Goal: Complete application form: Complete application form

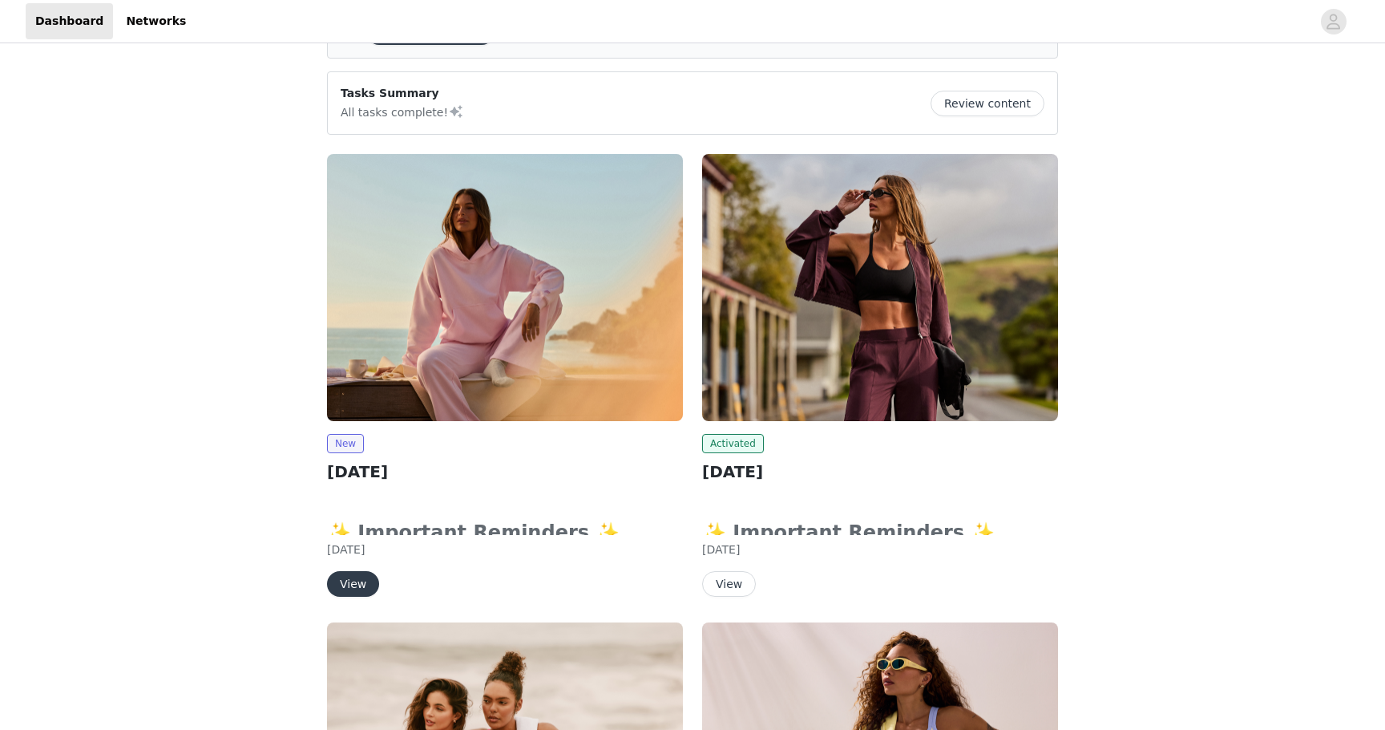
scroll to position [111, 0]
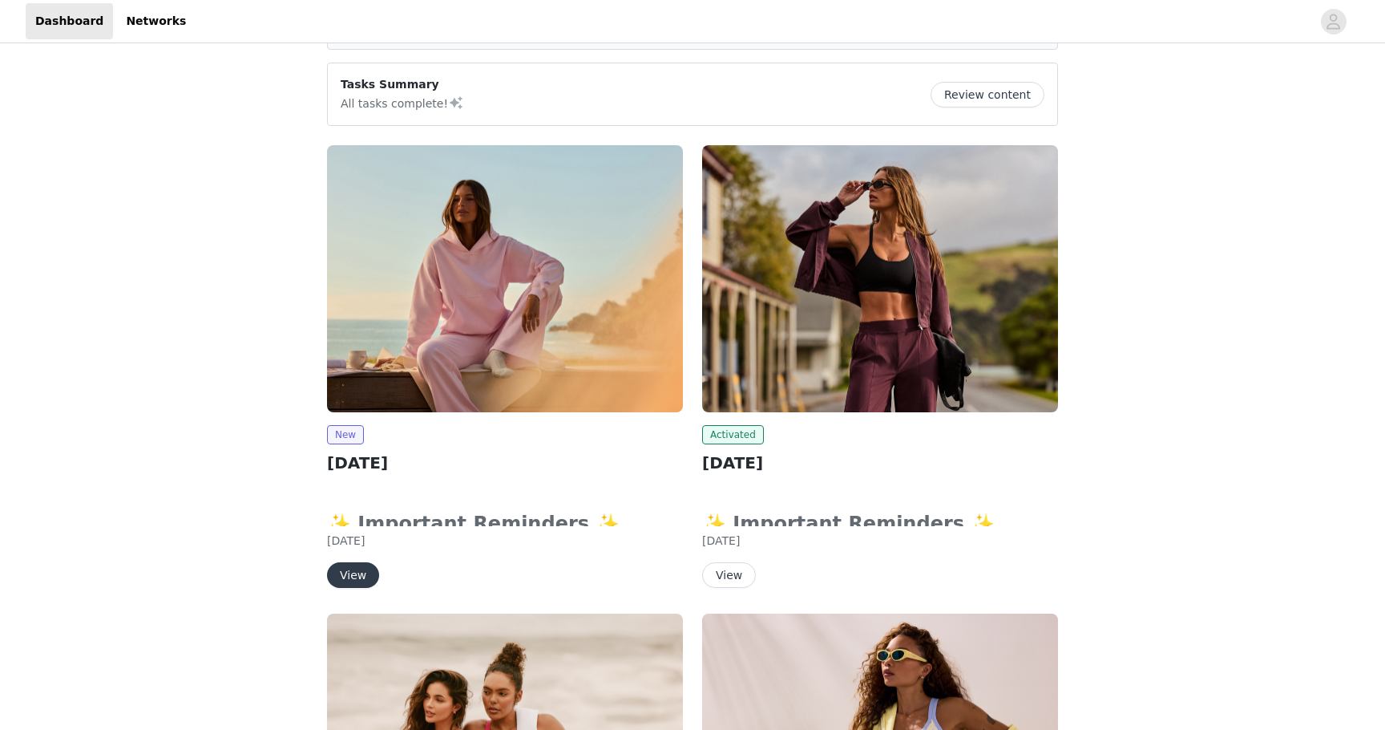
click at [352, 581] on button "View" at bounding box center [353, 575] width 52 height 26
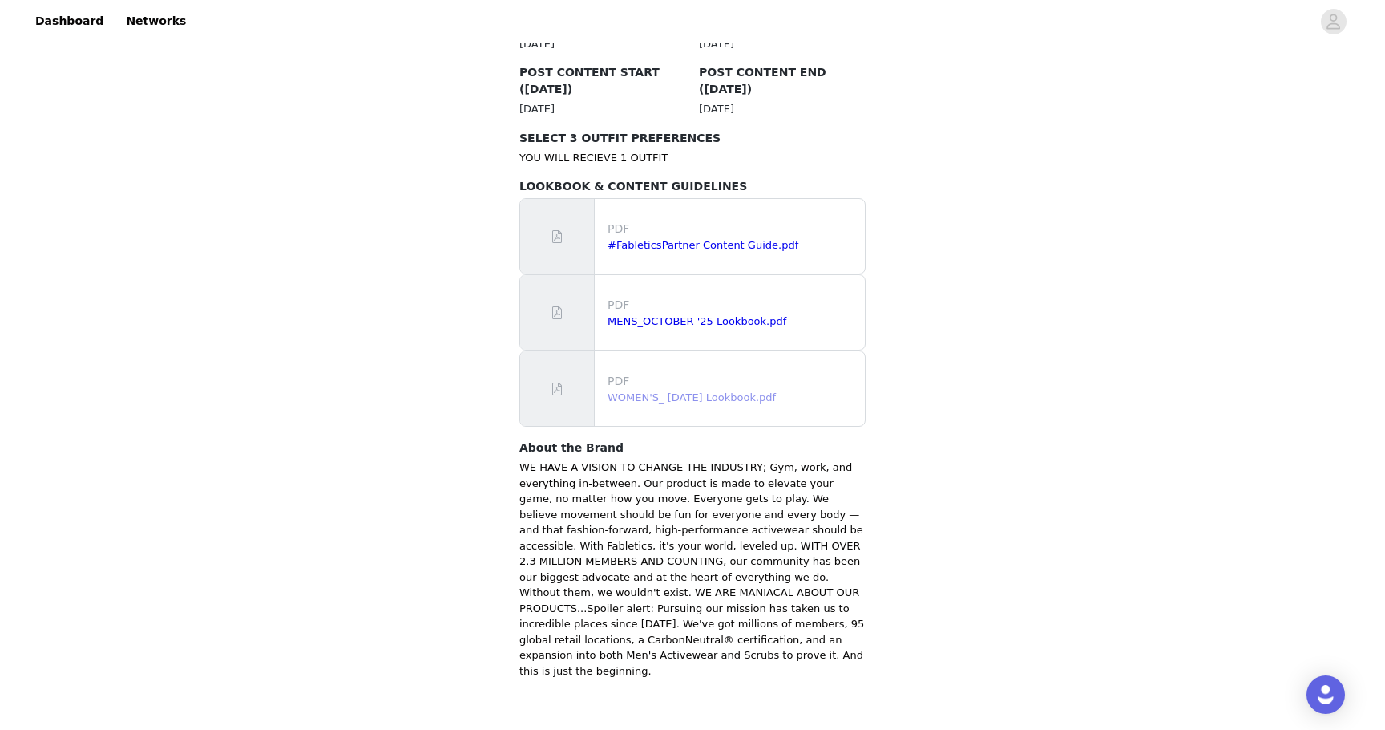
scroll to position [906, 0]
click at [704, 392] on link "WOMEN'S_ [DATE] Lookbook.pdf" at bounding box center [692, 398] width 168 height 12
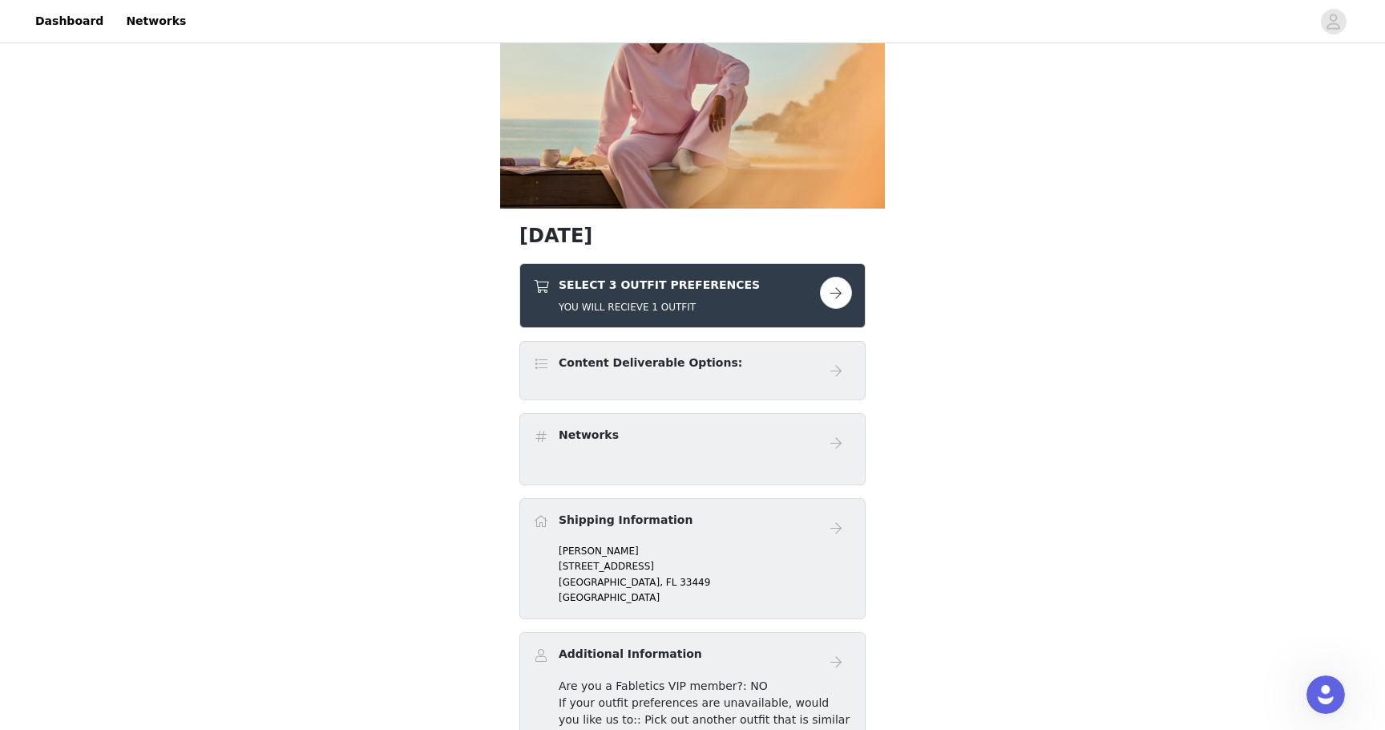
scroll to position [96, 0]
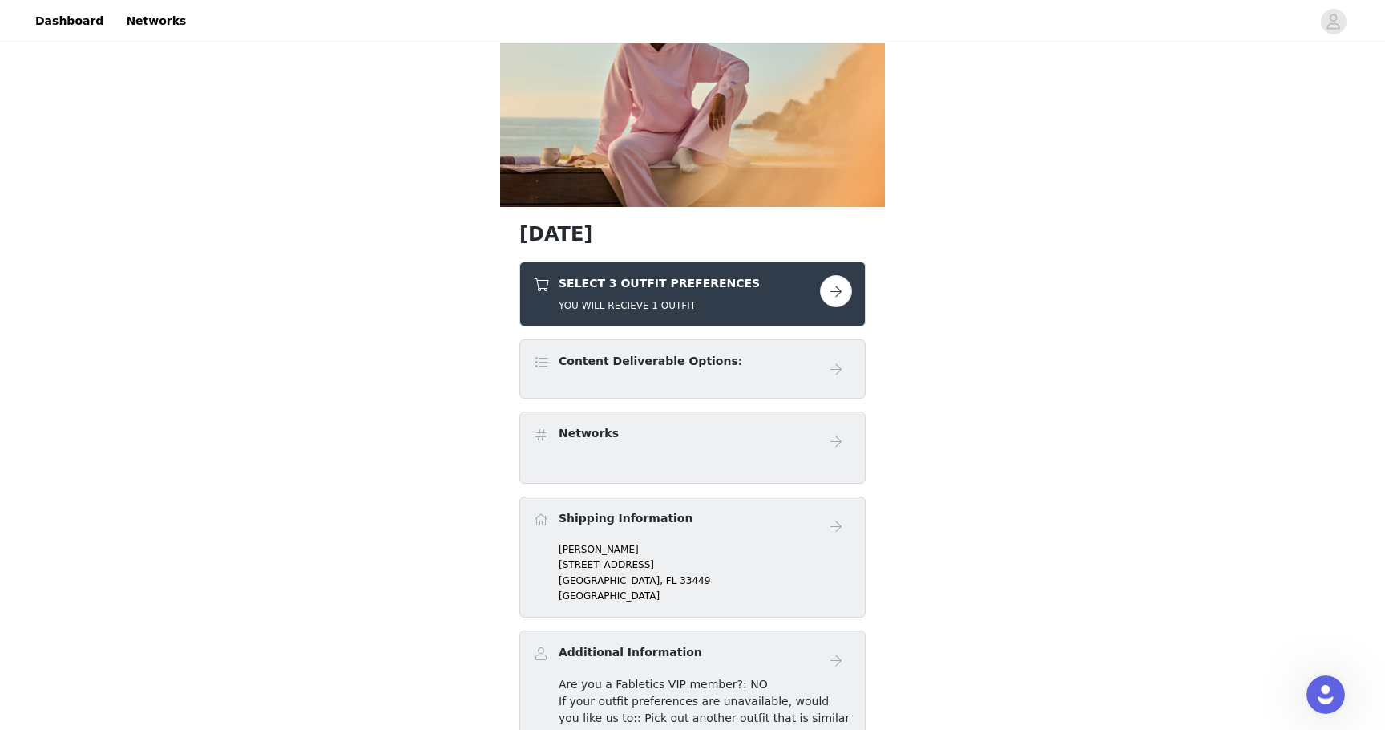
click at [824, 291] on button "button" at bounding box center [836, 291] width 32 height 32
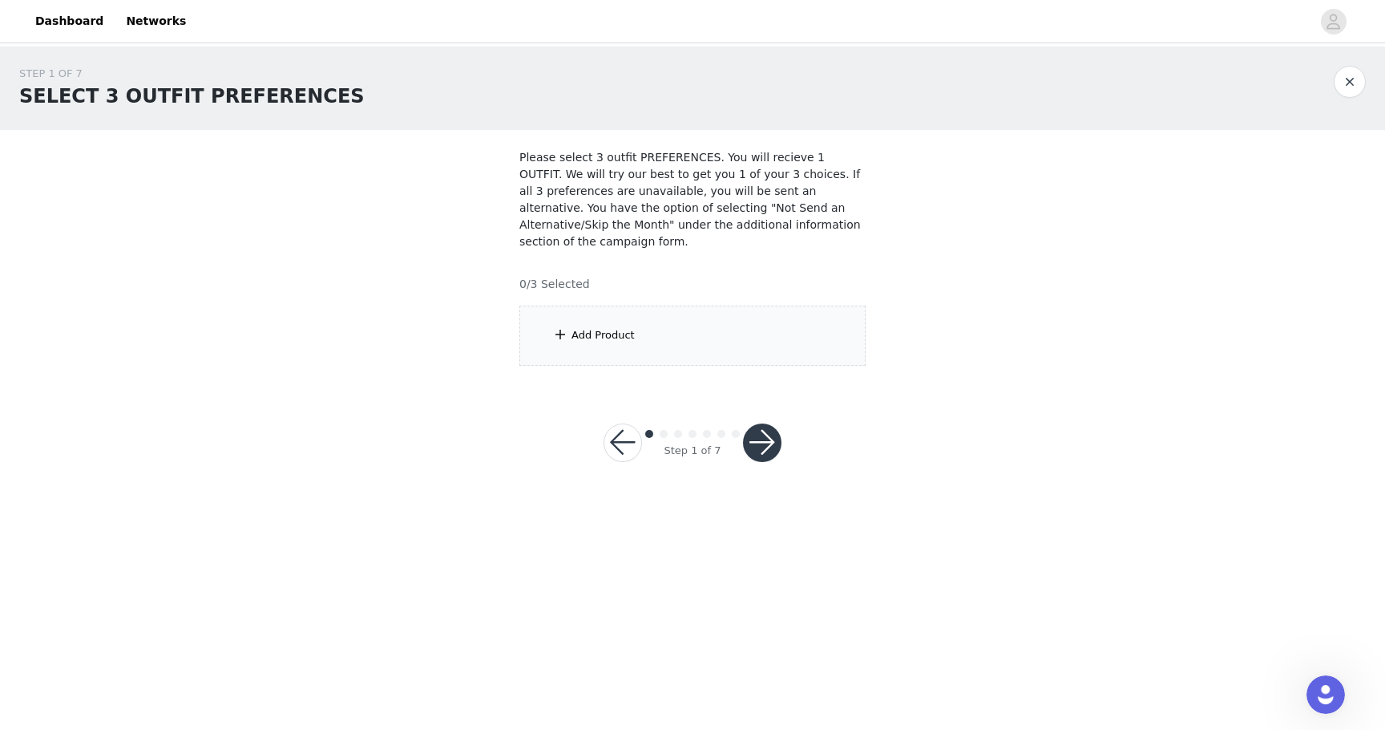
click at [623, 345] on div "Add Product" at bounding box center [692, 335] width 346 height 60
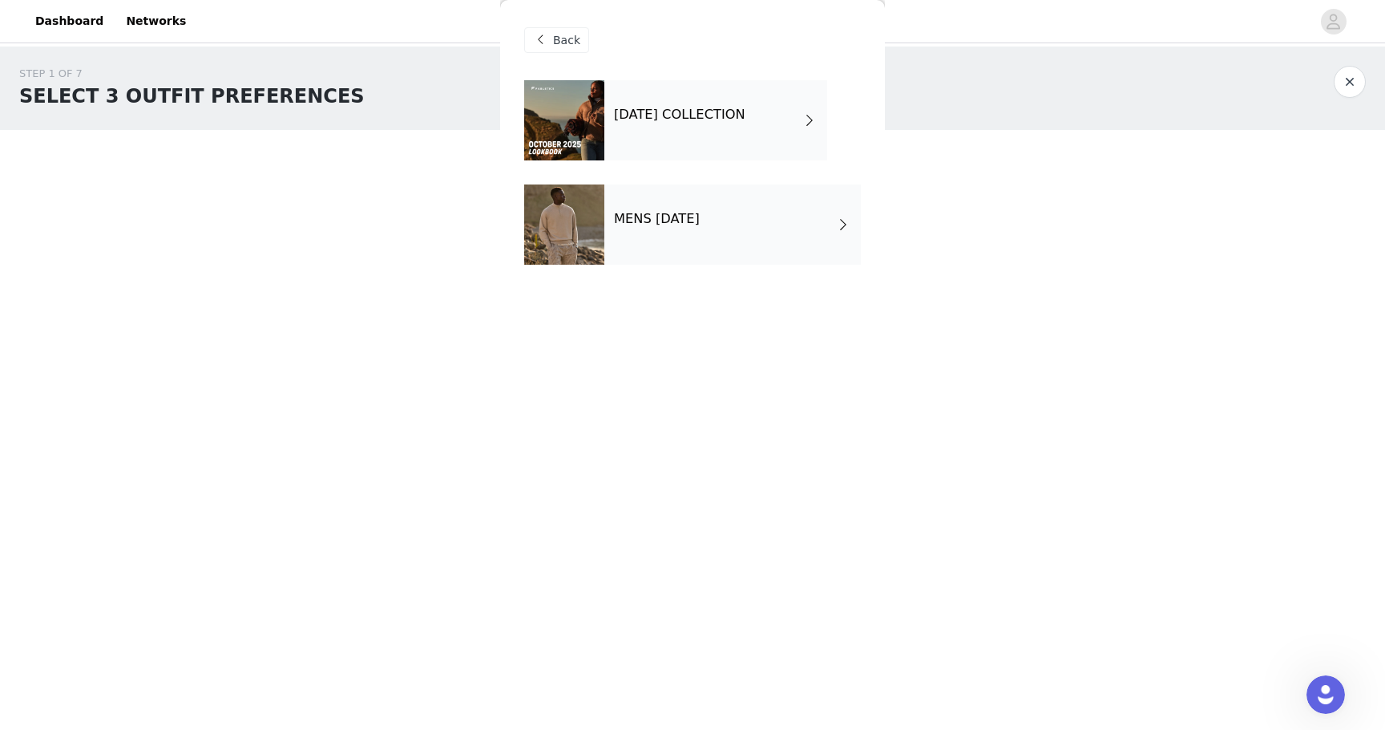
click at [682, 136] on div "[DATE] COLLECTION" at bounding box center [715, 120] width 223 height 80
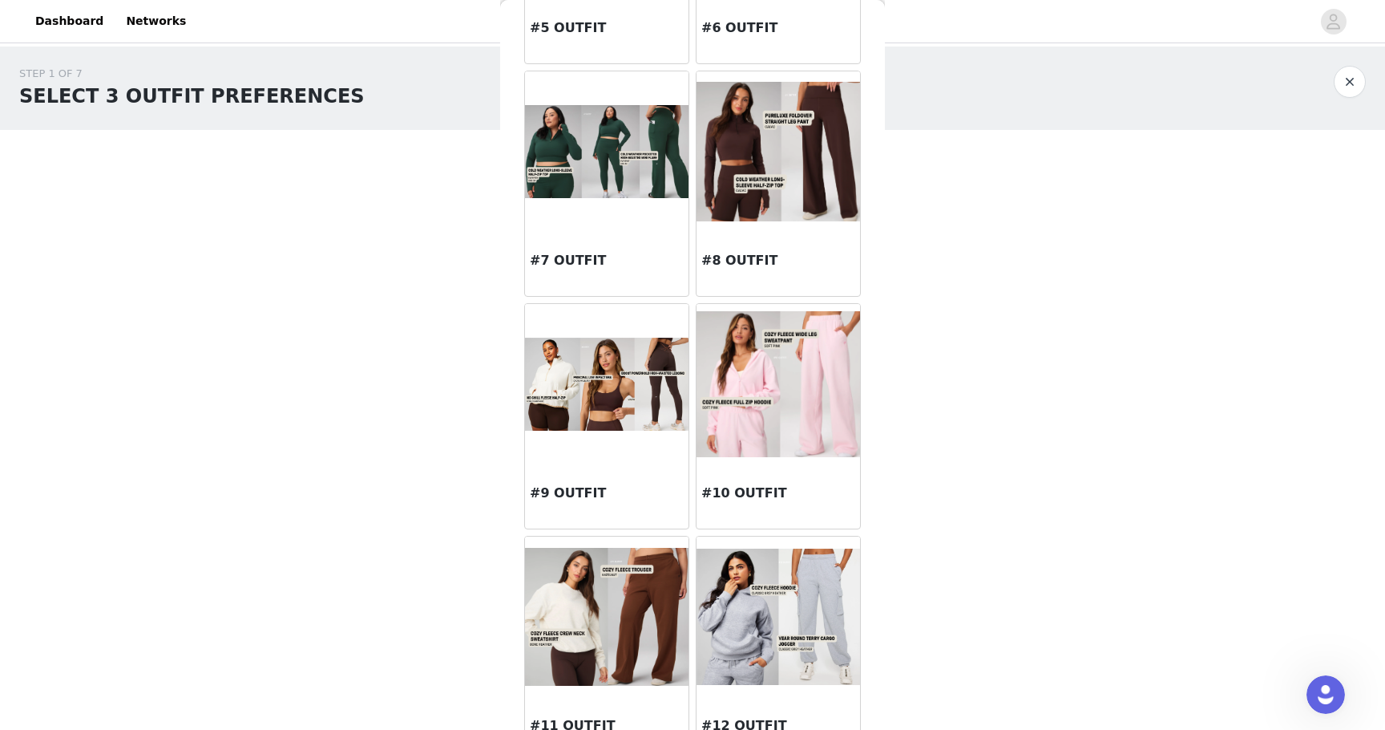
scroll to position [707, 0]
click at [750, 370] on img at bounding box center [779, 383] width 164 height 145
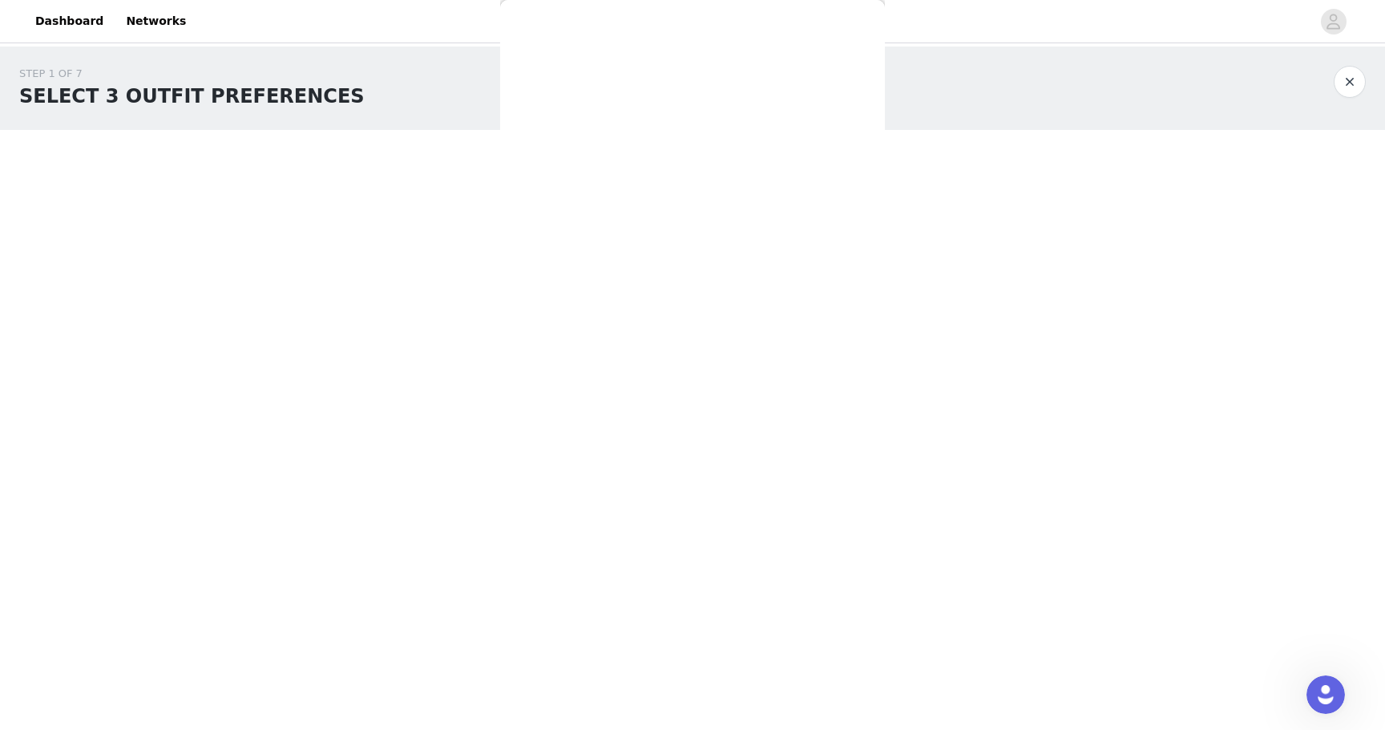
scroll to position [0, 0]
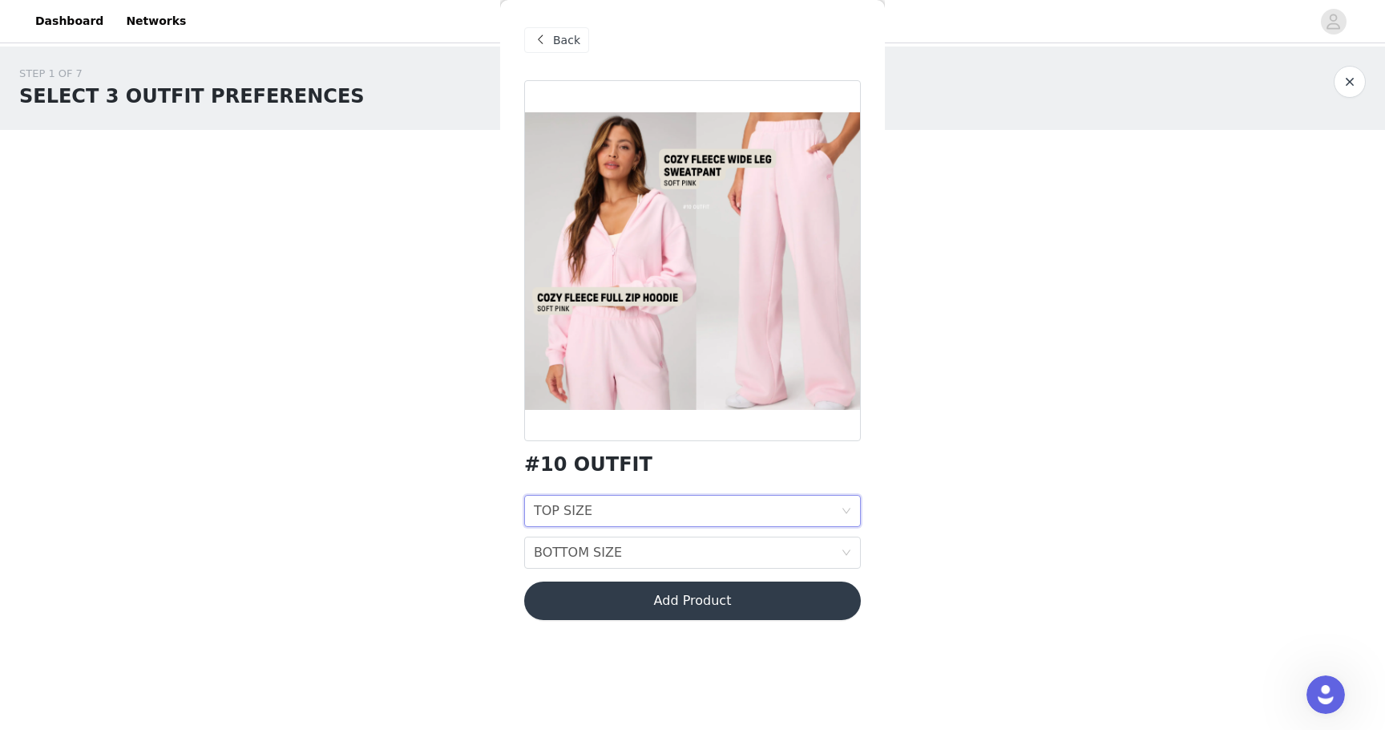
click at [603, 514] on div "TOP SIZE TOP SIZE" at bounding box center [687, 510] width 307 height 30
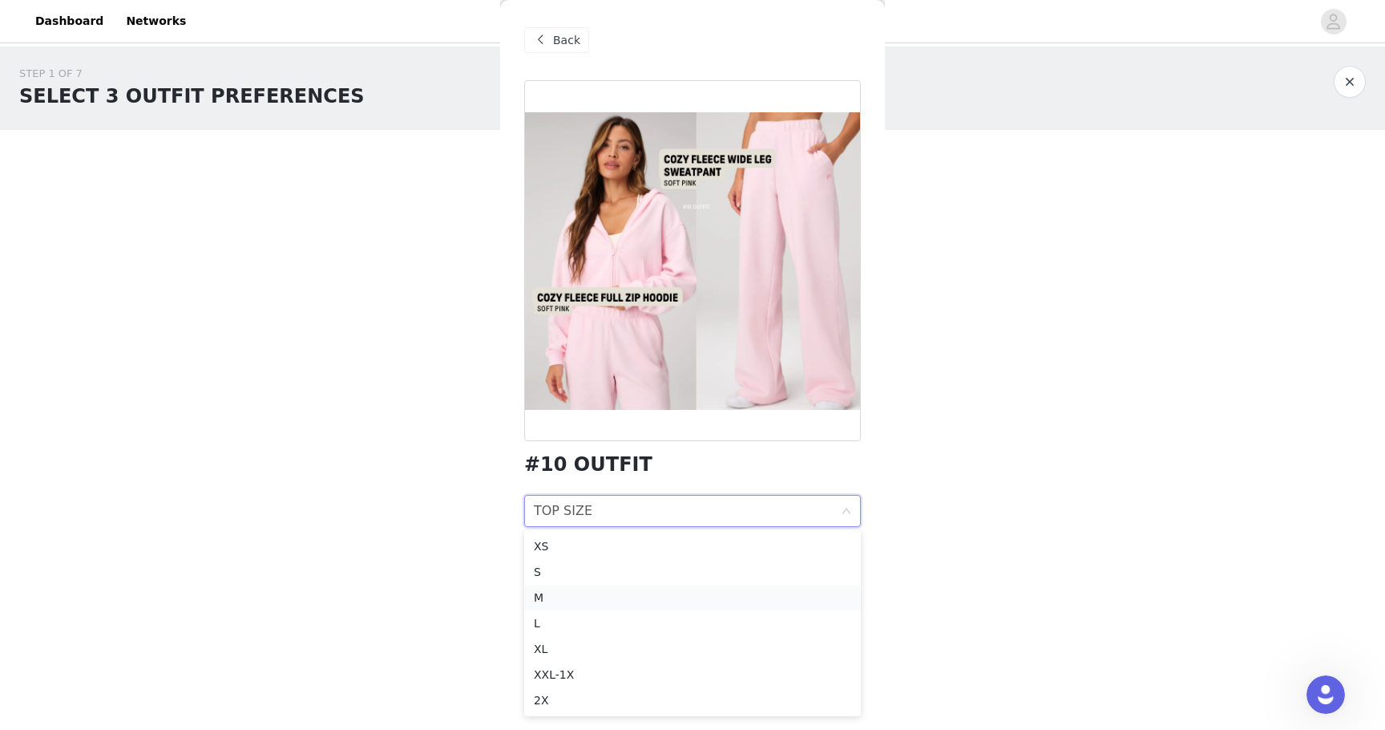
click at [563, 595] on div "M" at bounding box center [692, 597] width 317 height 18
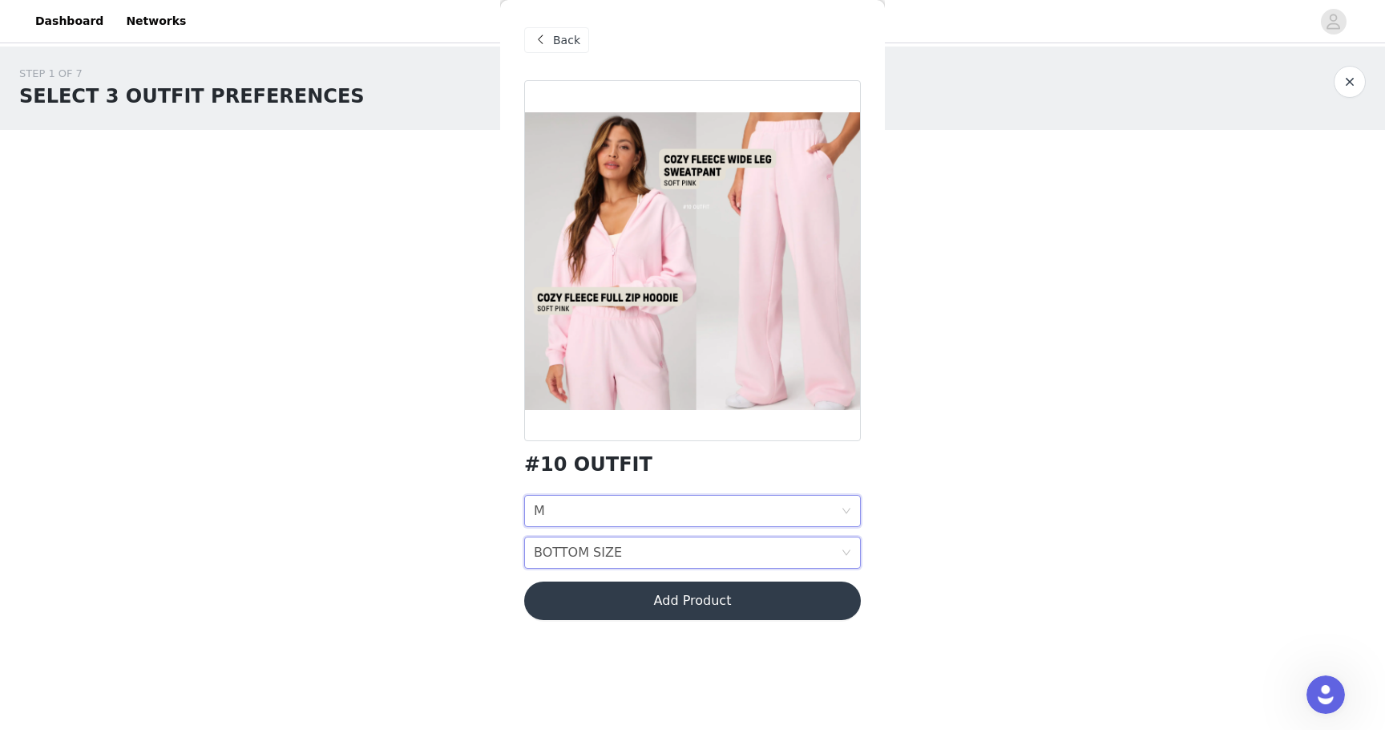
click at [597, 557] on div "BOTTOM SIZE" at bounding box center [578, 552] width 88 height 30
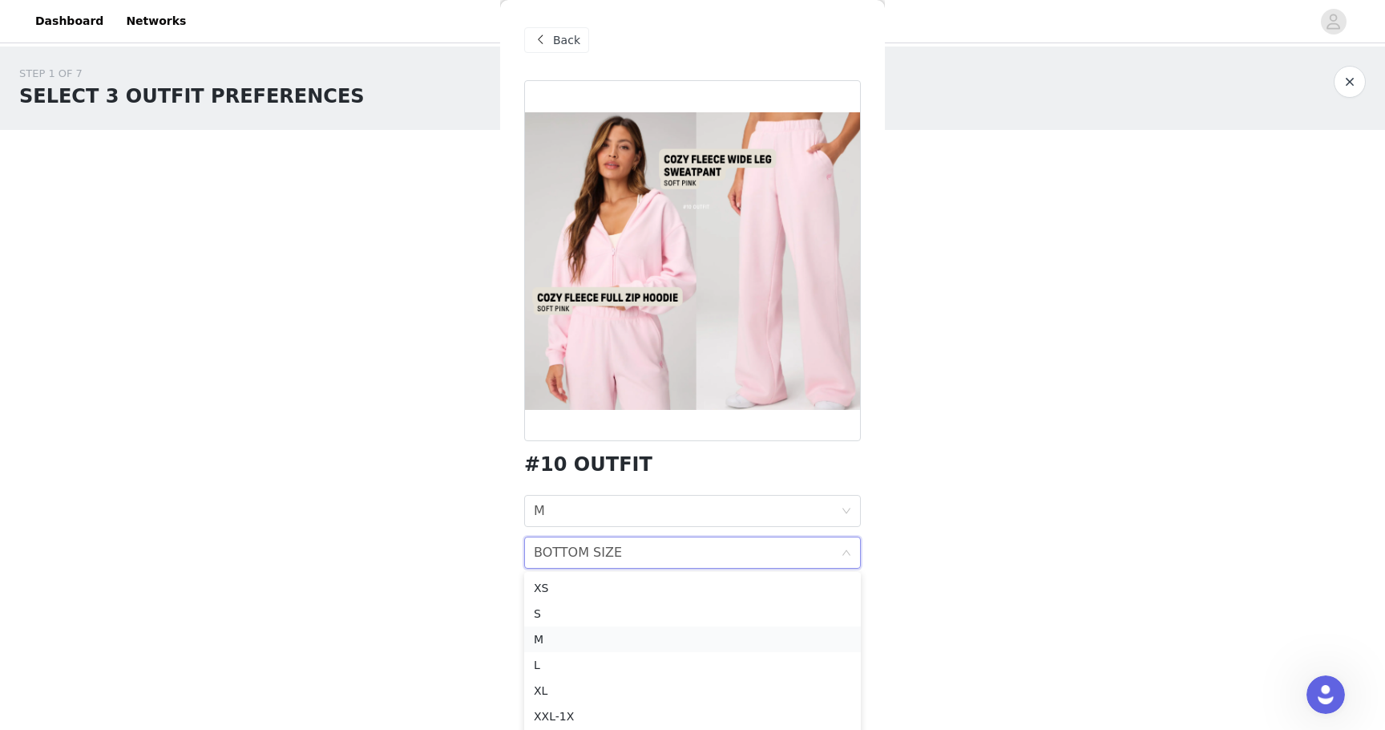
click at [563, 636] on div "M" at bounding box center [692, 639] width 317 height 18
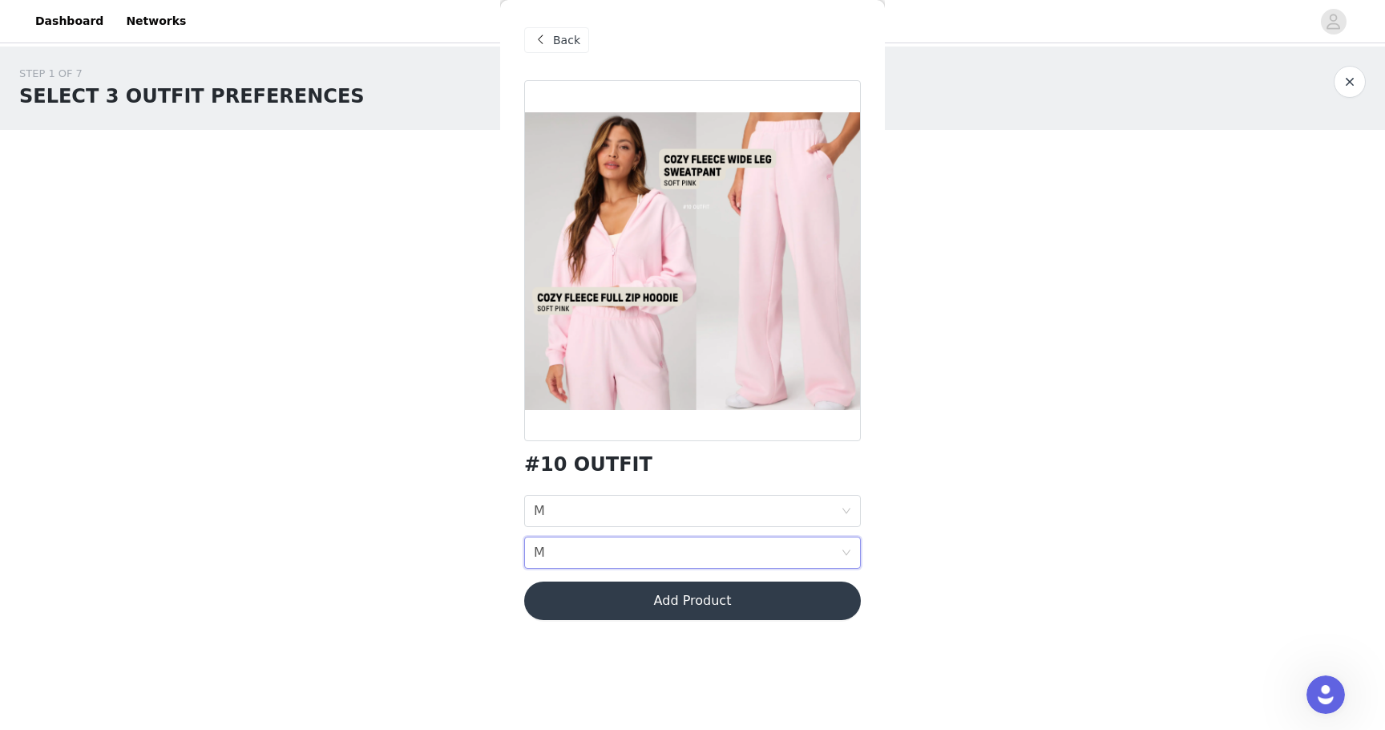
click at [604, 607] on button "Add Product" at bounding box center [692, 600] width 337 height 38
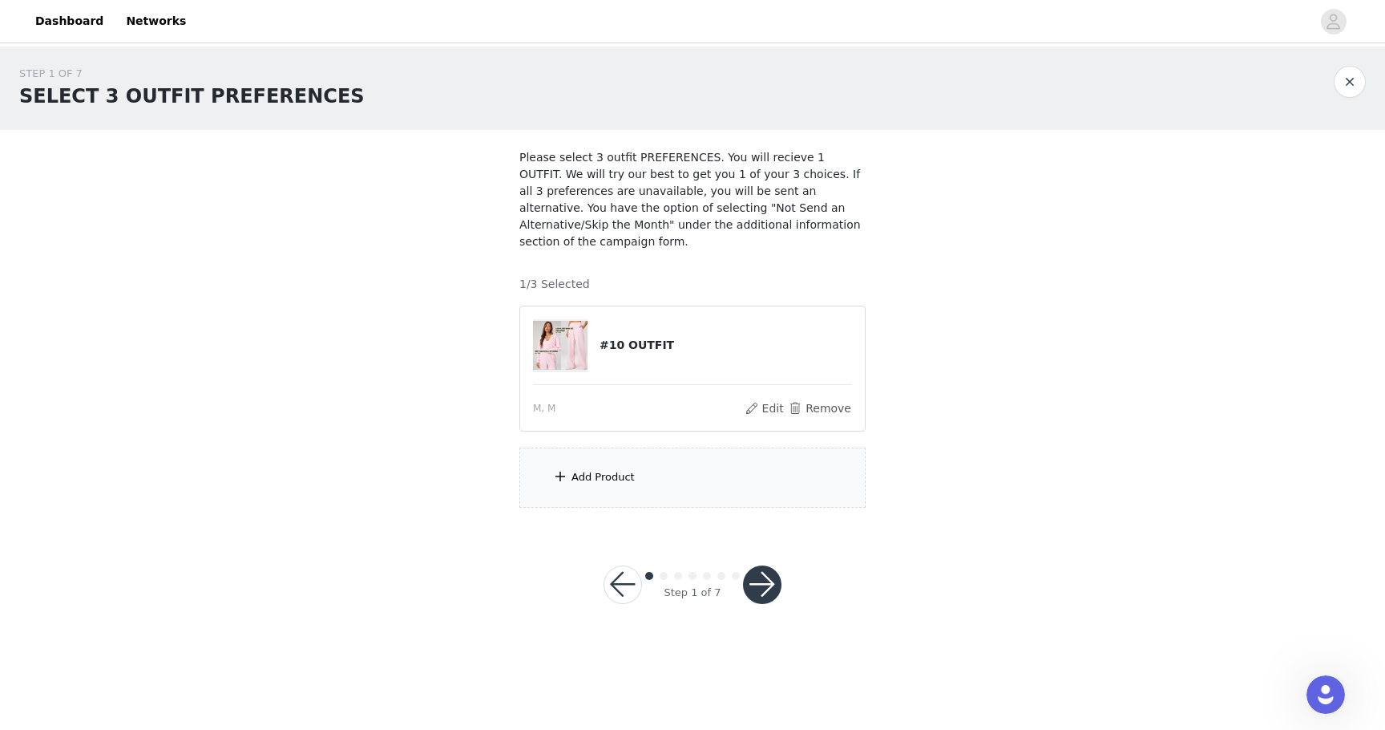
click at [641, 475] on div "Add Product" at bounding box center [692, 477] width 346 height 60
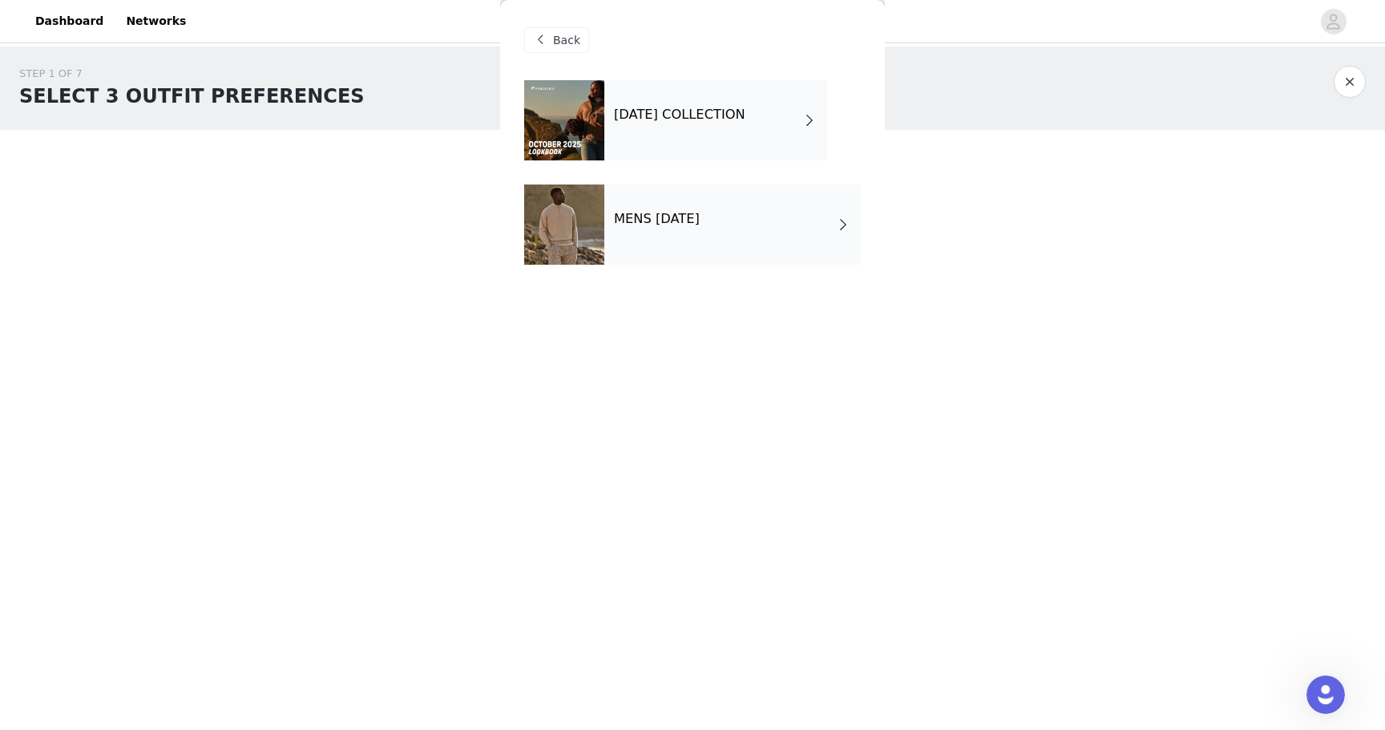
click at [689, 109] on h4 "[DATE] COLLECTION" at bounding box center [679, 114] width 131 height 14
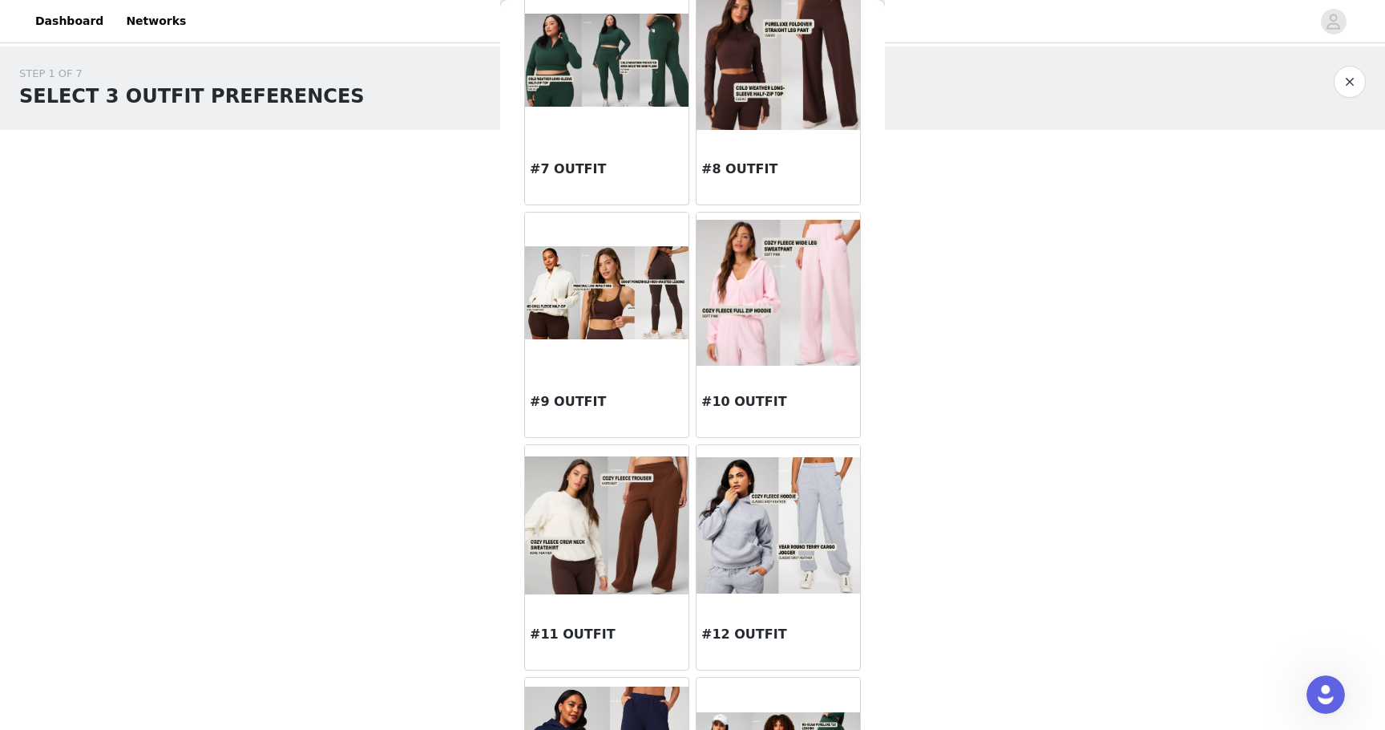
scroll to position [828, 0]
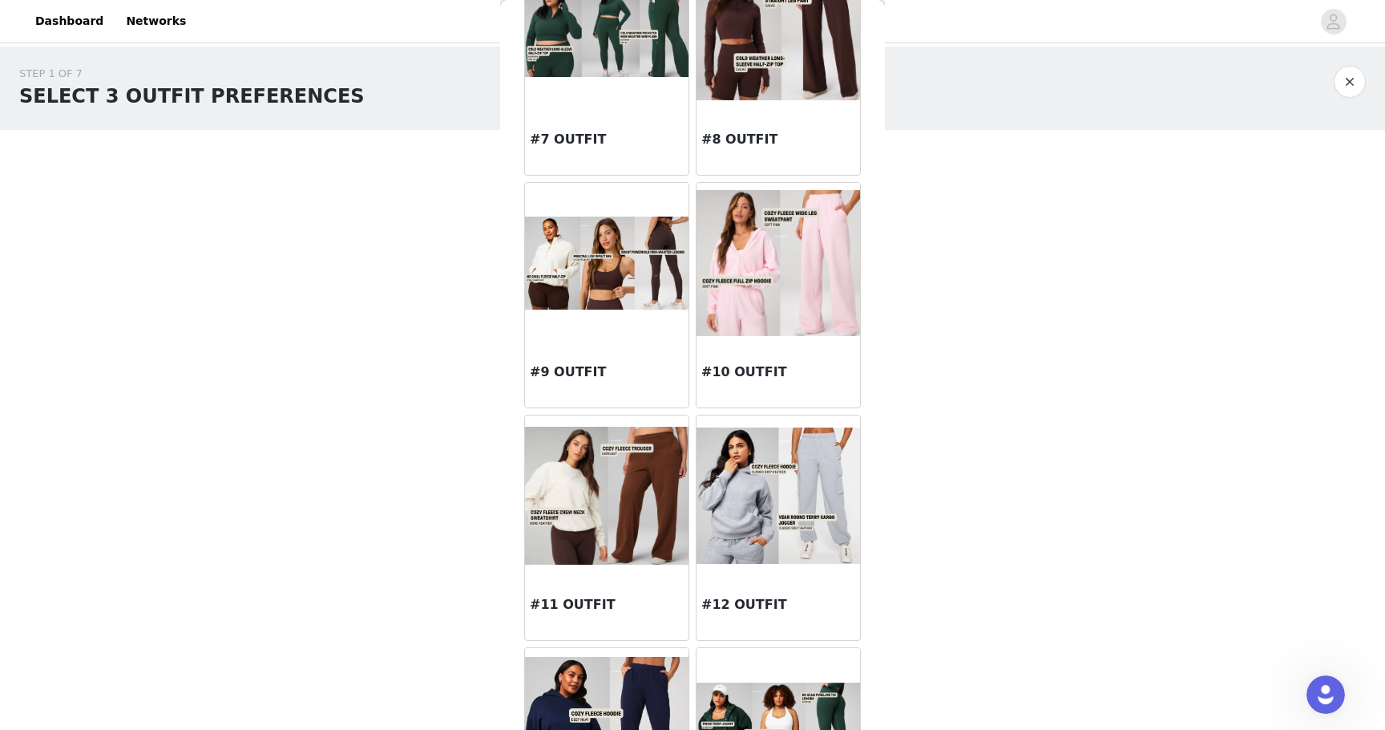
click at [590, 299] on img at bounding box center [607, 262] width 164 height 92
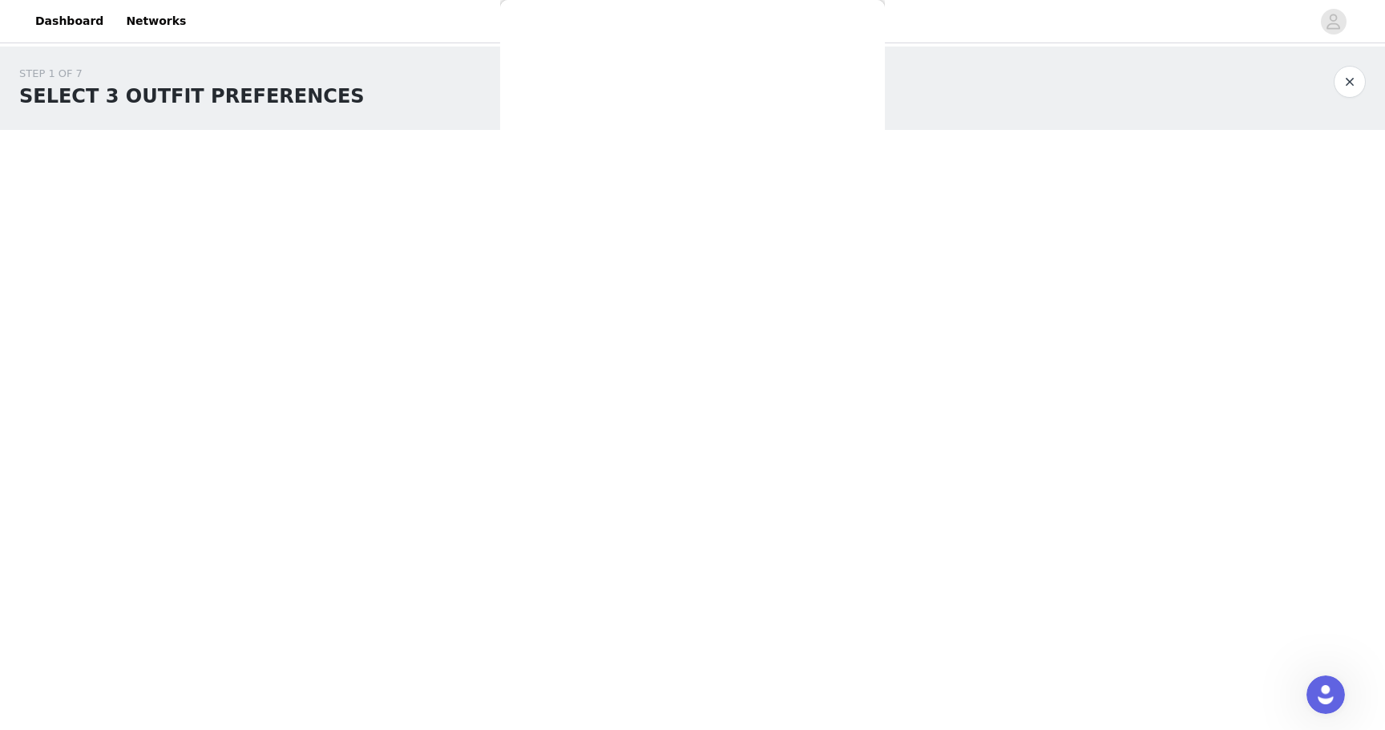
scroll to position [0, 0]
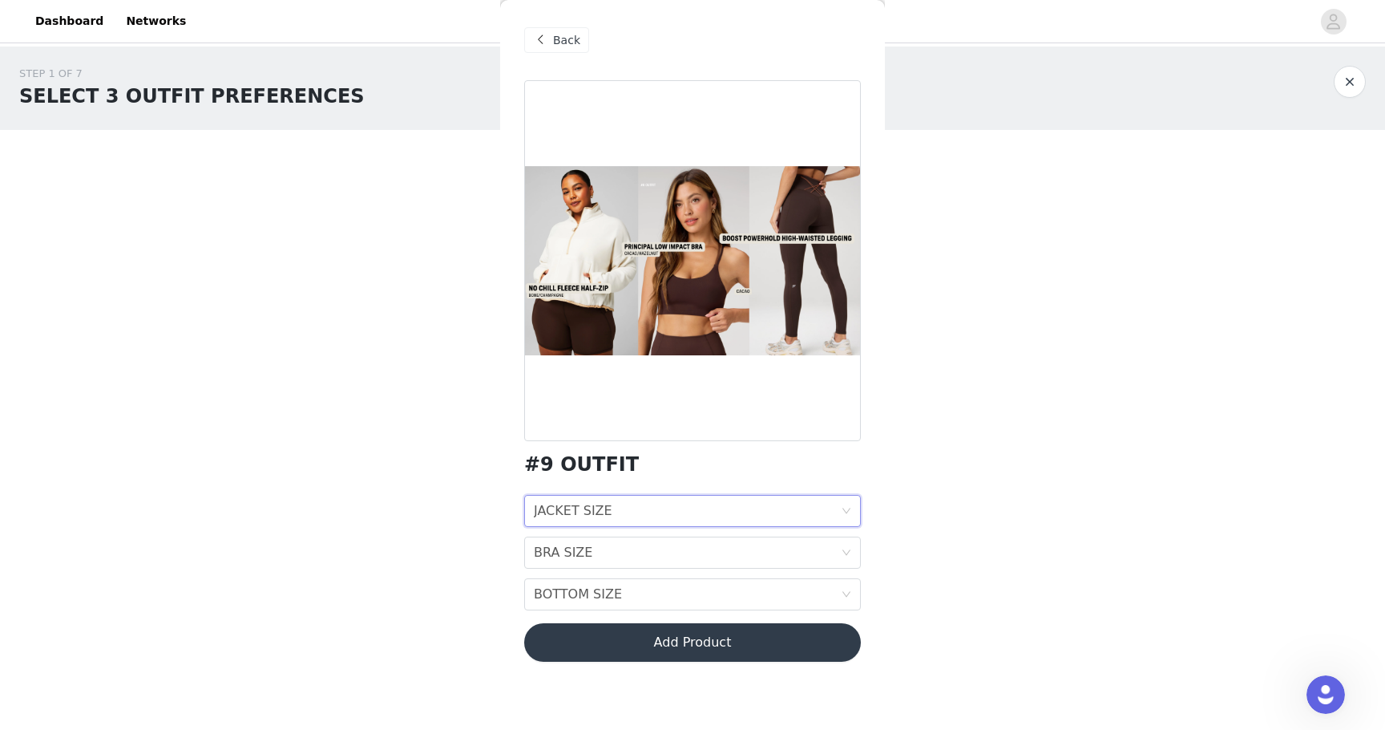
click at [616, 510] on div "JACKET SIZE JACKET SIZE" at bounding box center [687, 510] width 307 height 30
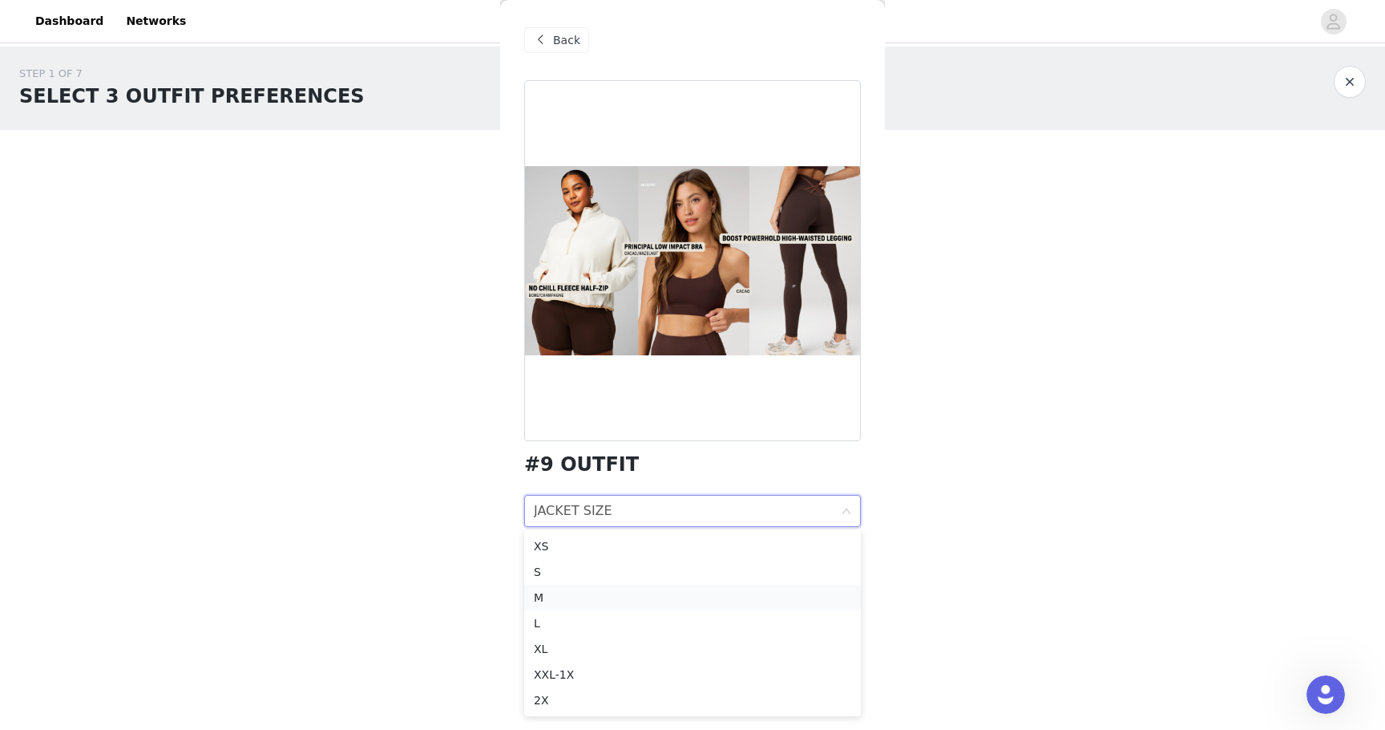
click at [546, 596] on div "M" at bounding box center [692, 597] width 317 height 18
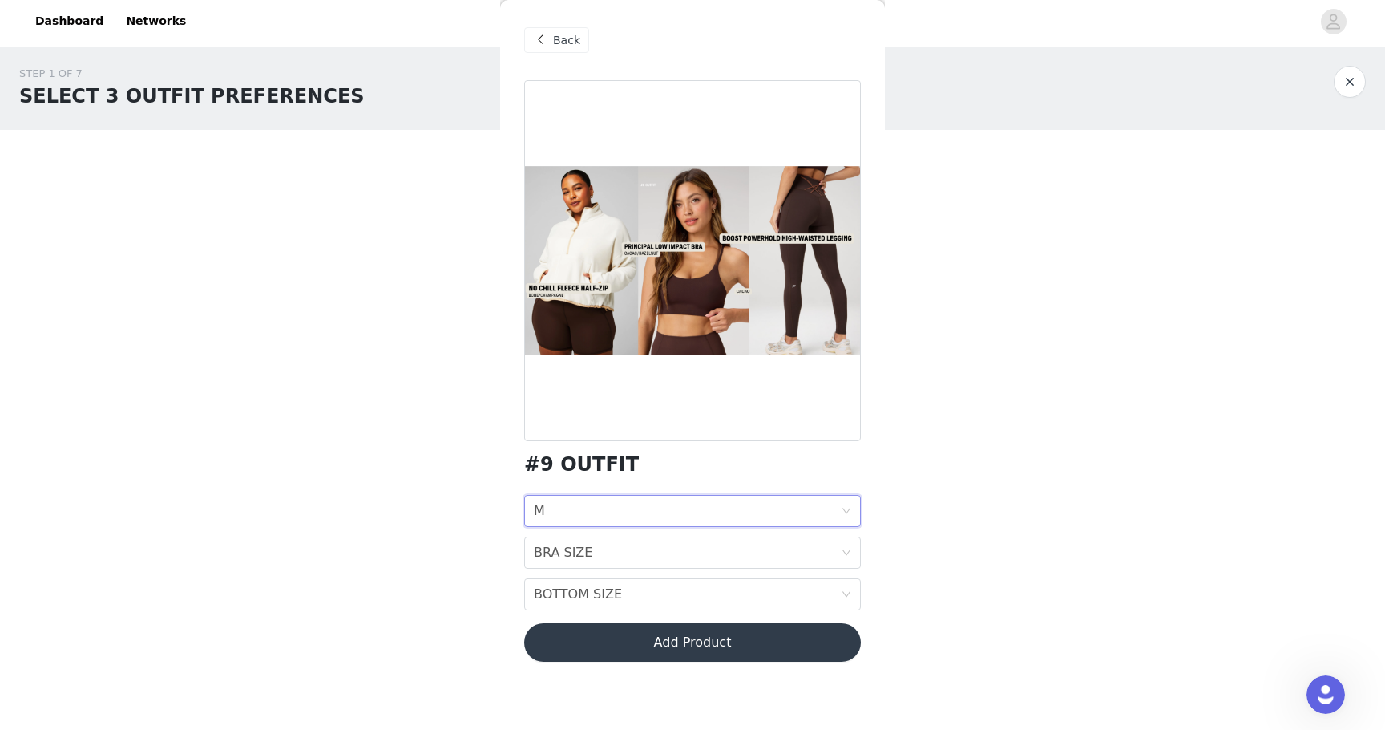
click at [561, 576] on div "JACKET SIZE M BRA SIZE BRA SIZE BOTTOM SIZE BOTTOM SIZE" at bounding box center [692, 552] width 337 height 115
click at [561, 562] on div "BRA SIZE" at bounding box center [563, 552] width 59 height 30
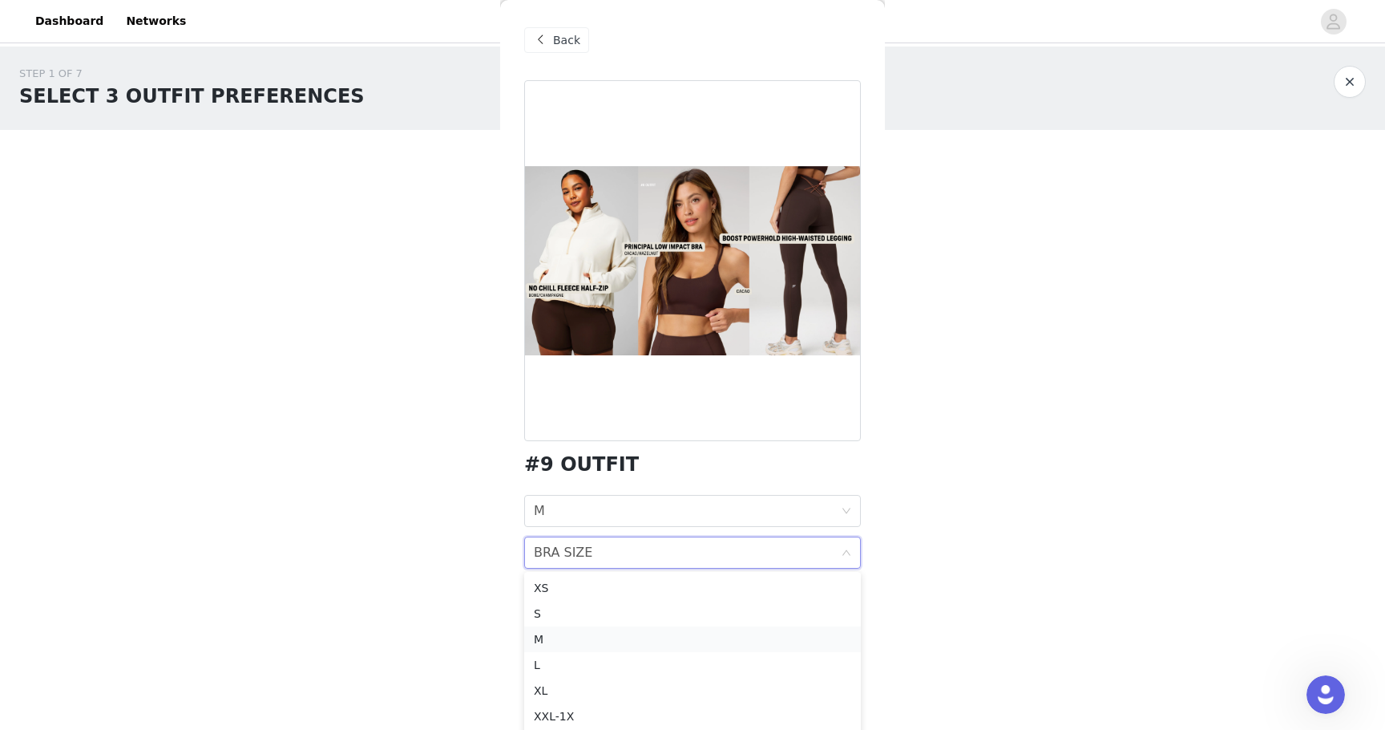
click at [549, 644] on div "M" at bounding box center [692, 639] width 317 height 18
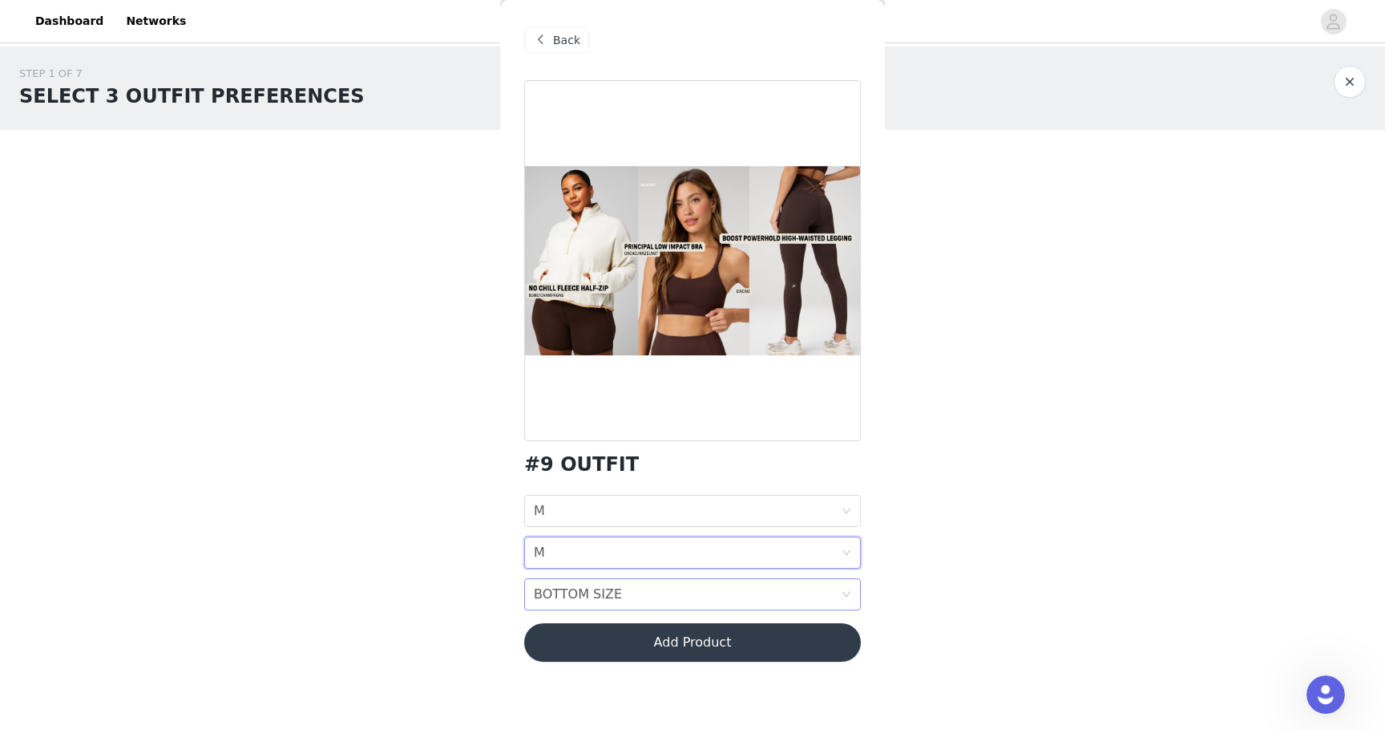
click at [558, 598] on div "BOTTOM SIZE" at bounding box center [578, 594] width 88 height 30
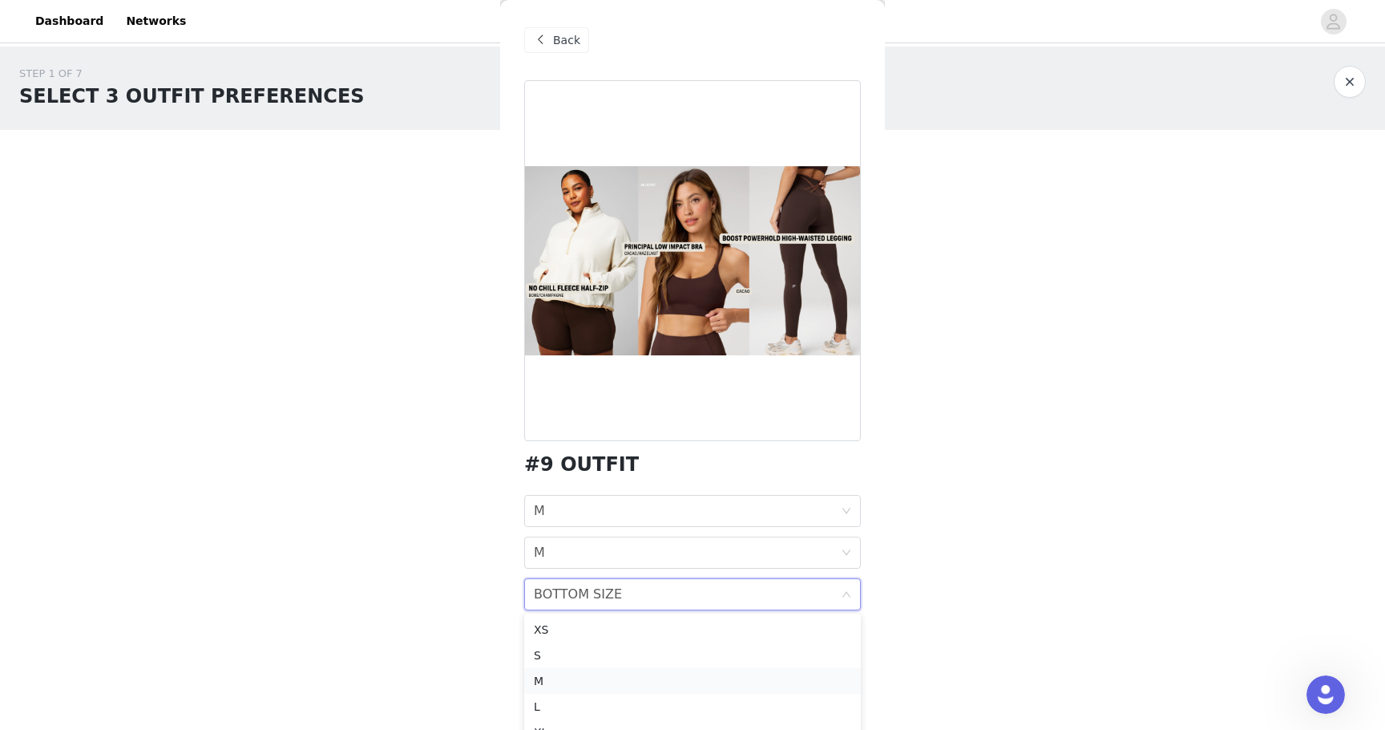
click at [545, 684] on div "M" at bounding box center [692, 681] width 317 height 18
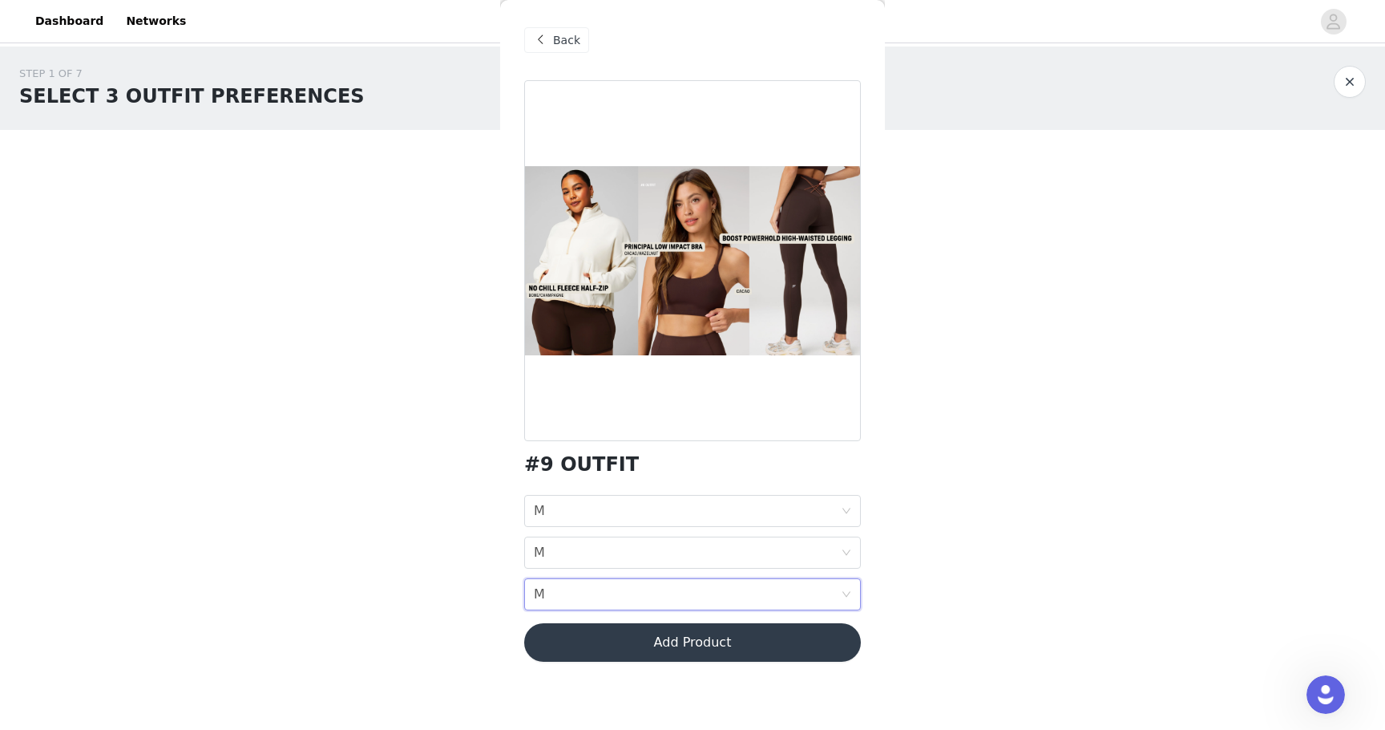
click at [600, 647] on button "Add Product" at bounding box center [692, 642] width 337 height 38
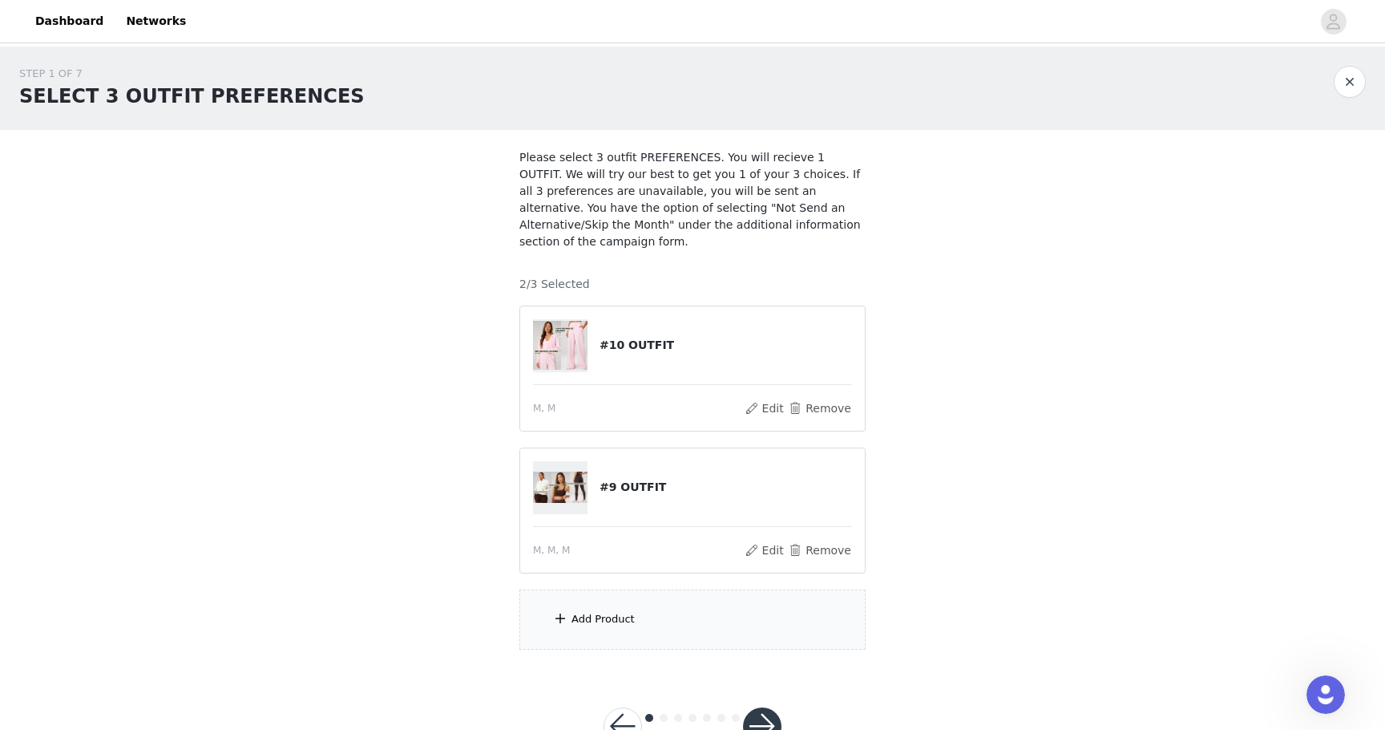
scroll to position [21, 0]
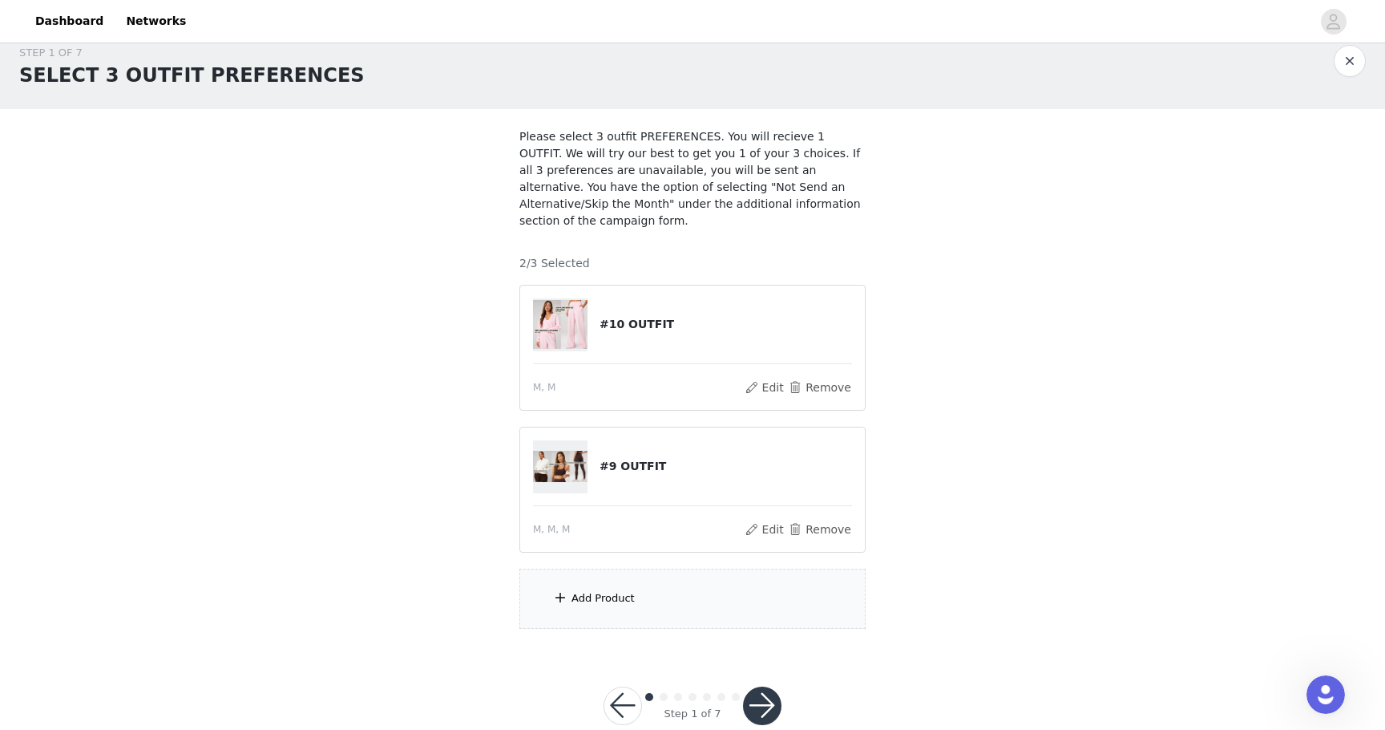
click at [600, 590] on div "Add Product" at bounding box center [603, 598] width 63 height 16
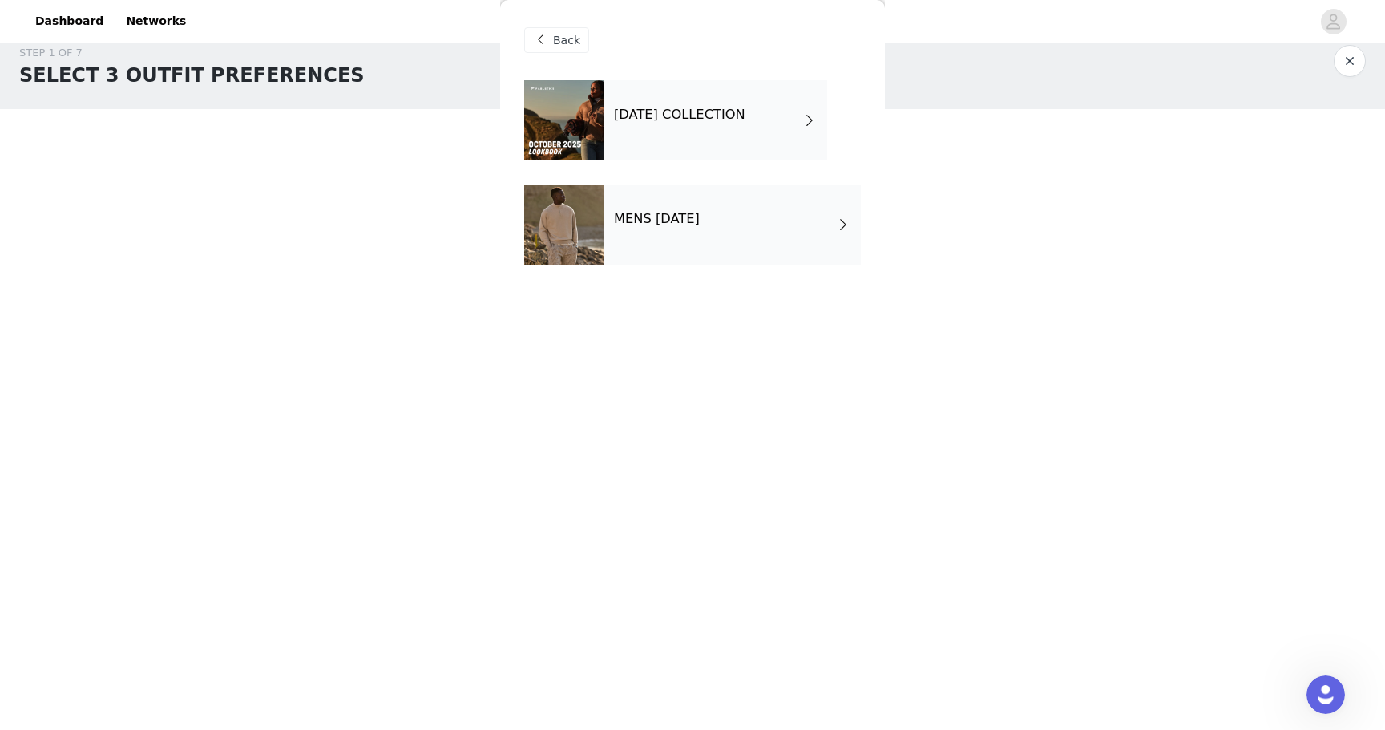
click at [679, 147] on div "[DATE] COLLECTION" at bounding box center [715, 120] width 223 height 80
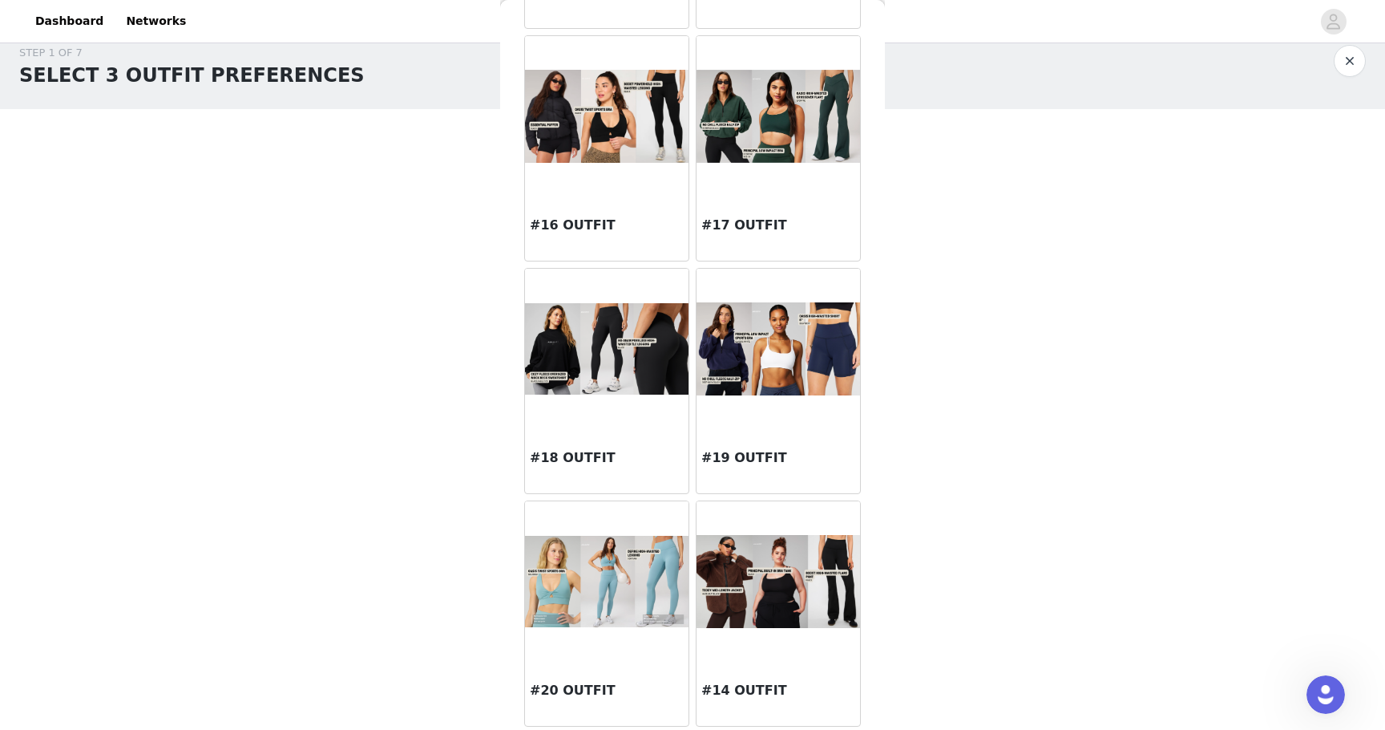
scroll to position [1672, 0]
click at [596, 604] on img at bounding box center [607, 582] width 164 height 92
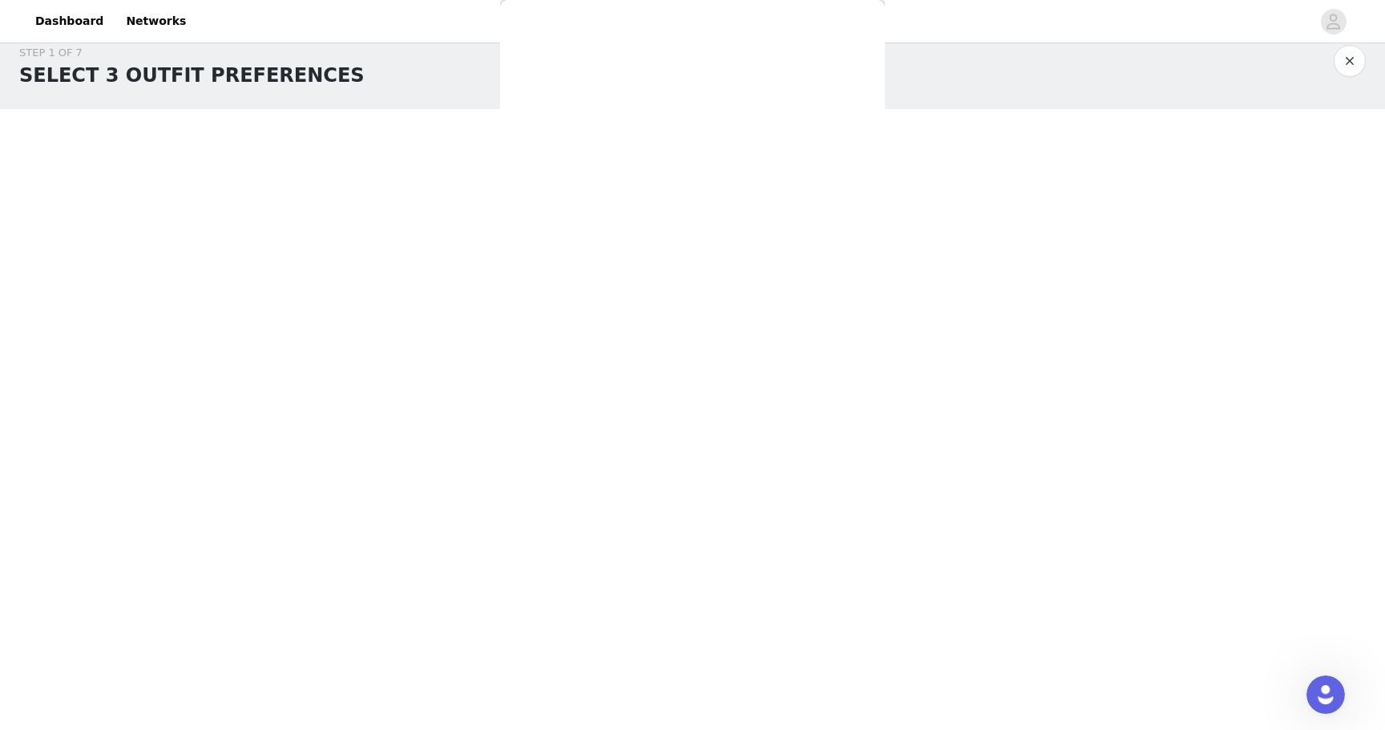
scroll to position [0, 0]
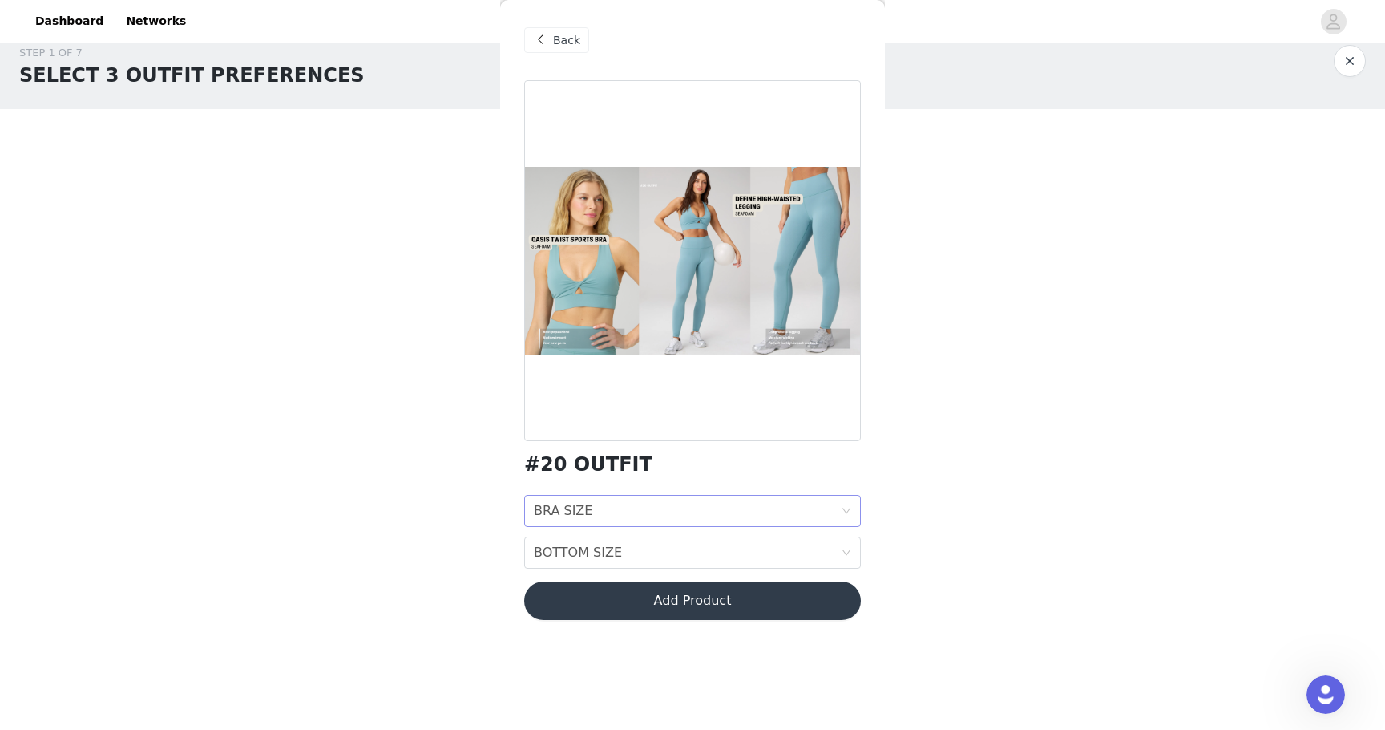
click at [631, 508] on div "BRA SIZE BRA SIZE" at bounding box center [687, 510] width 307 height 30
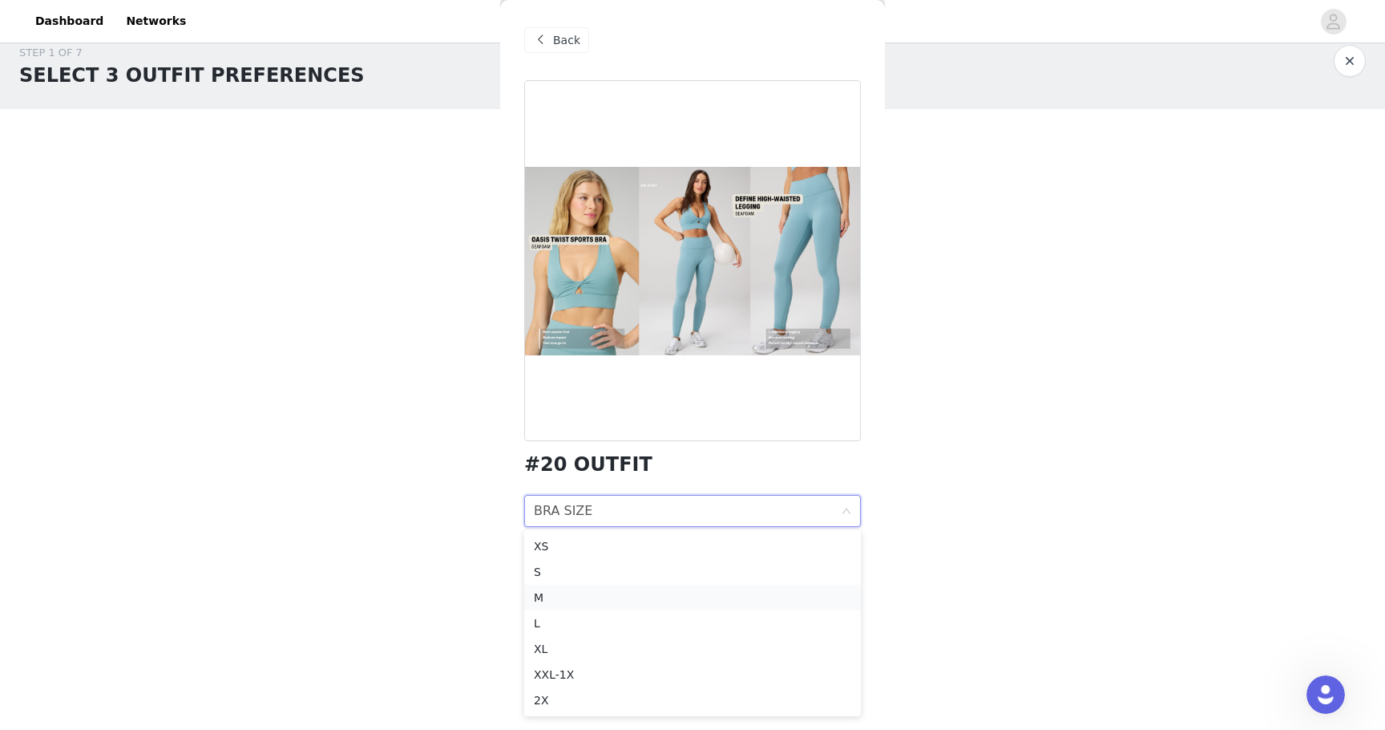
click at [569, 599] on div "M" at bounding box center [692, 597] width 317 height 18
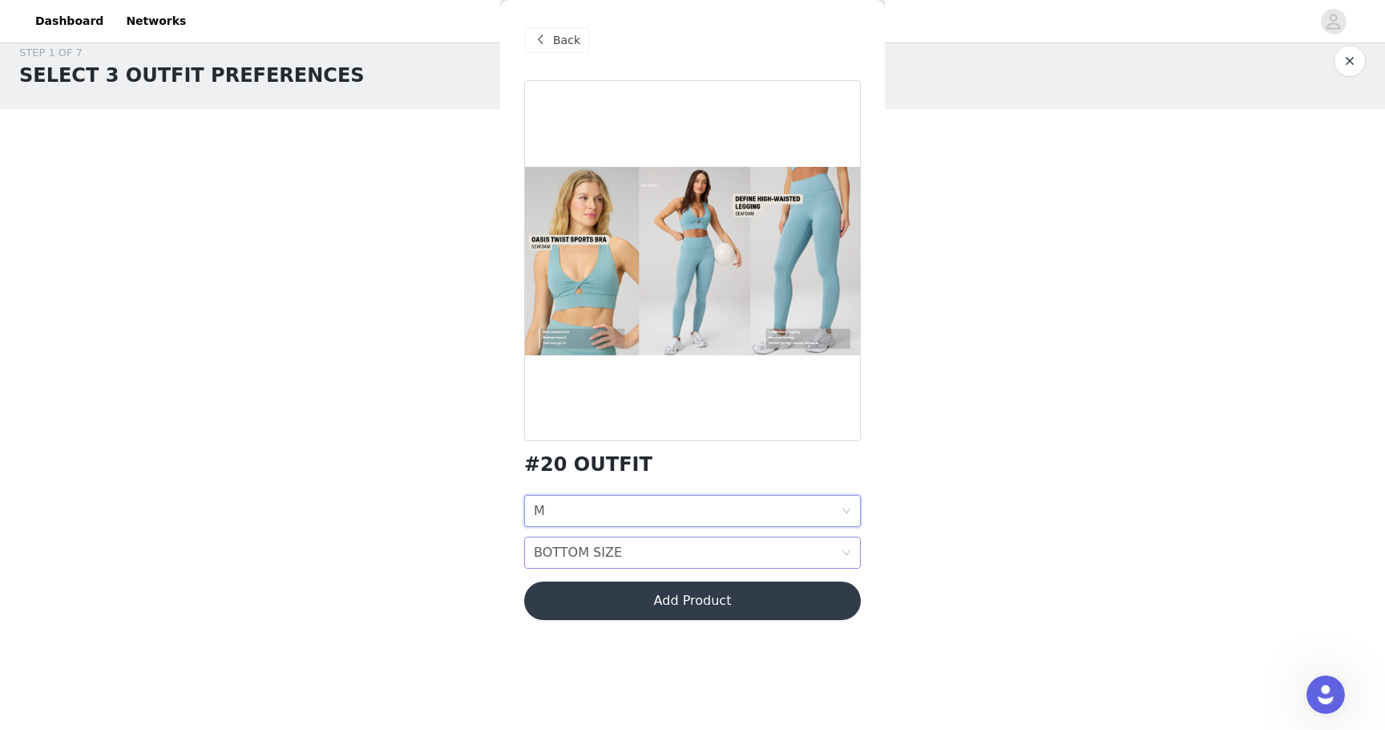
click at [590, 550] on div "BOTTOM SIZE" at bounding box center [578, 552] width 88 height 30
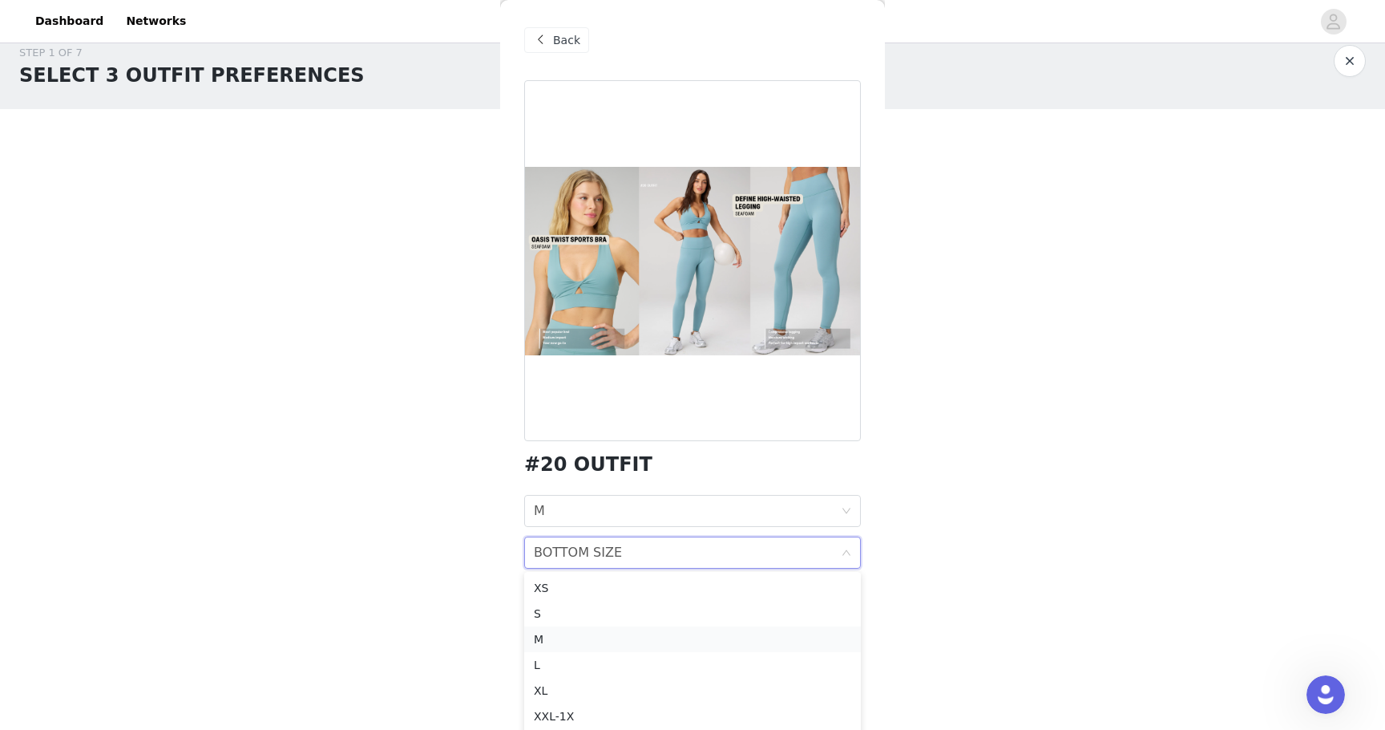
click at [547, 638] on div "M" at bounding box center [692, 639] width 317 height 18
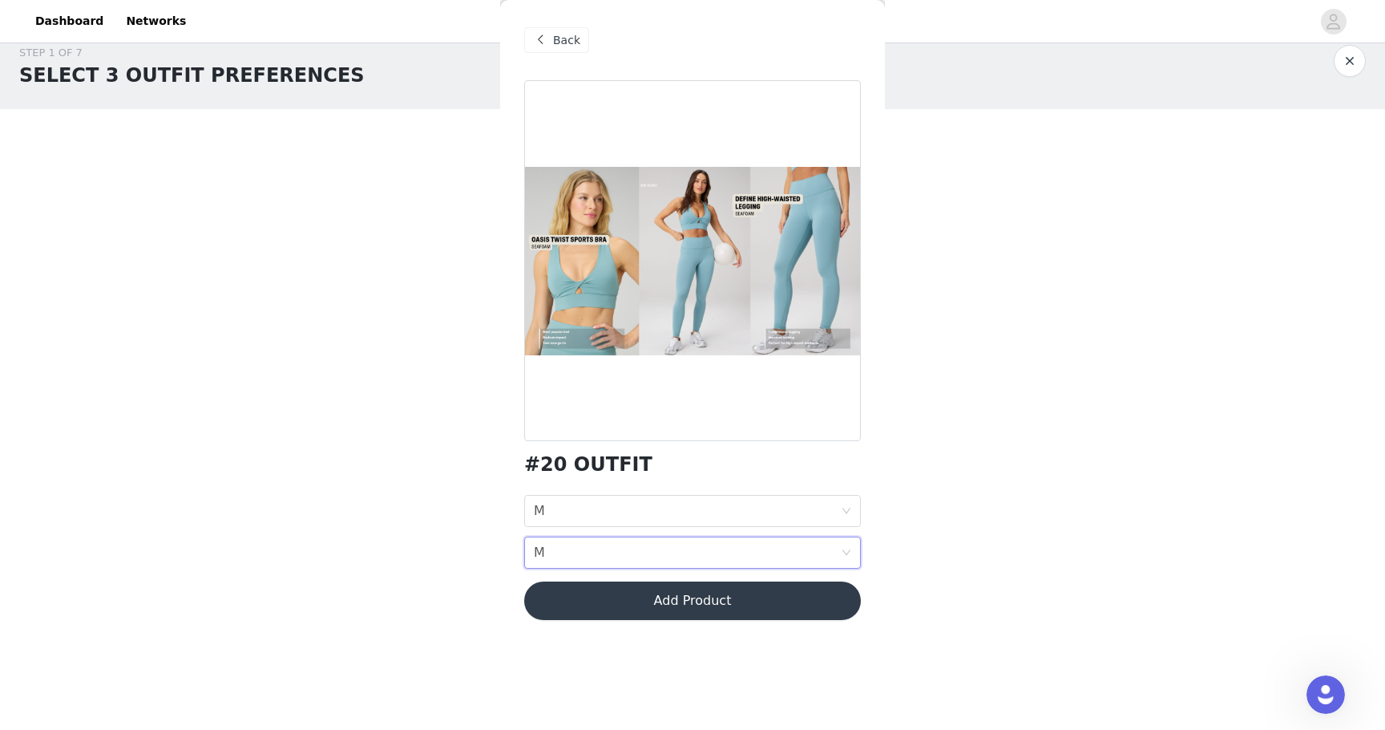
click at [608, 597] on button "Add Product" at bounding box center [692, 600] width 337 height 38
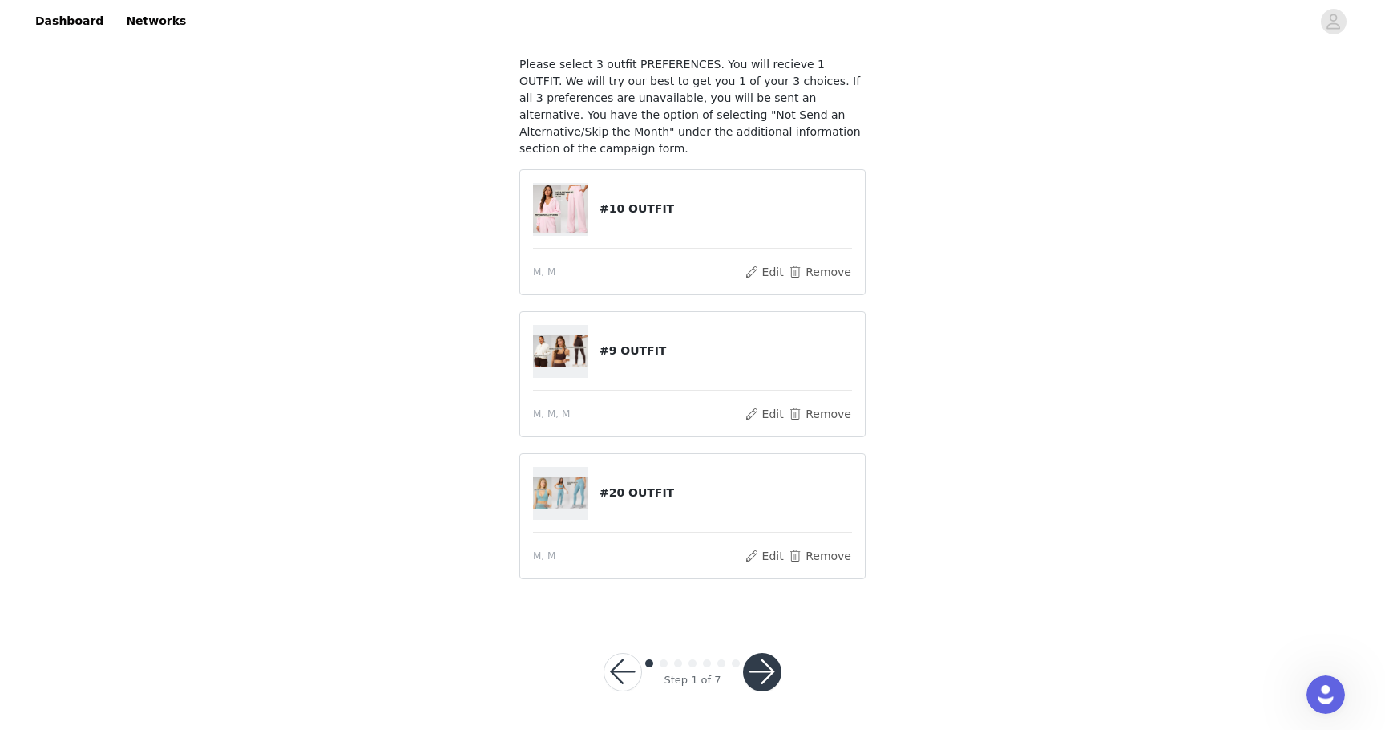
scroll to position [92, 0]
click at [750, 669] on button "button" at bounding box center [762, 672] width 38 height 38
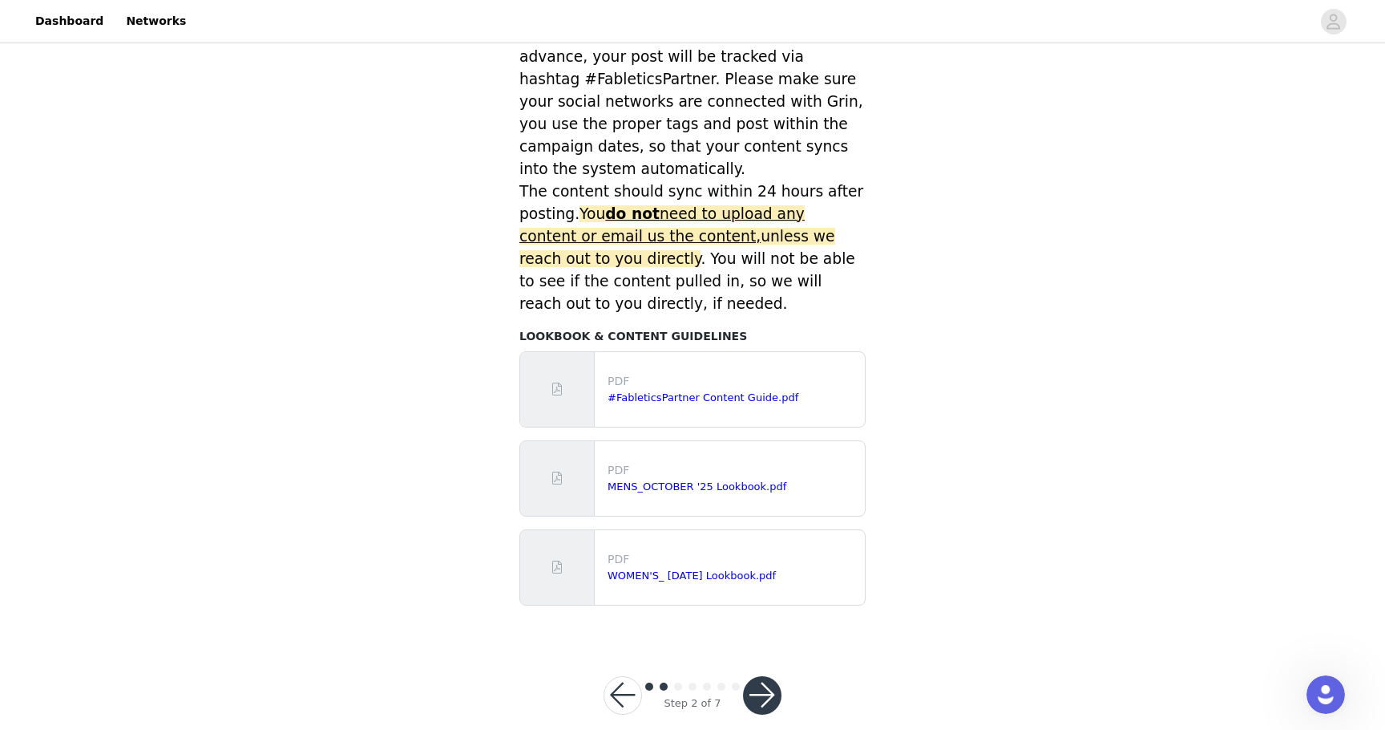
scroll to position [611, 0]
click at [764, 677] on button "button" at bounding box center [762, 696] width 38 height 38
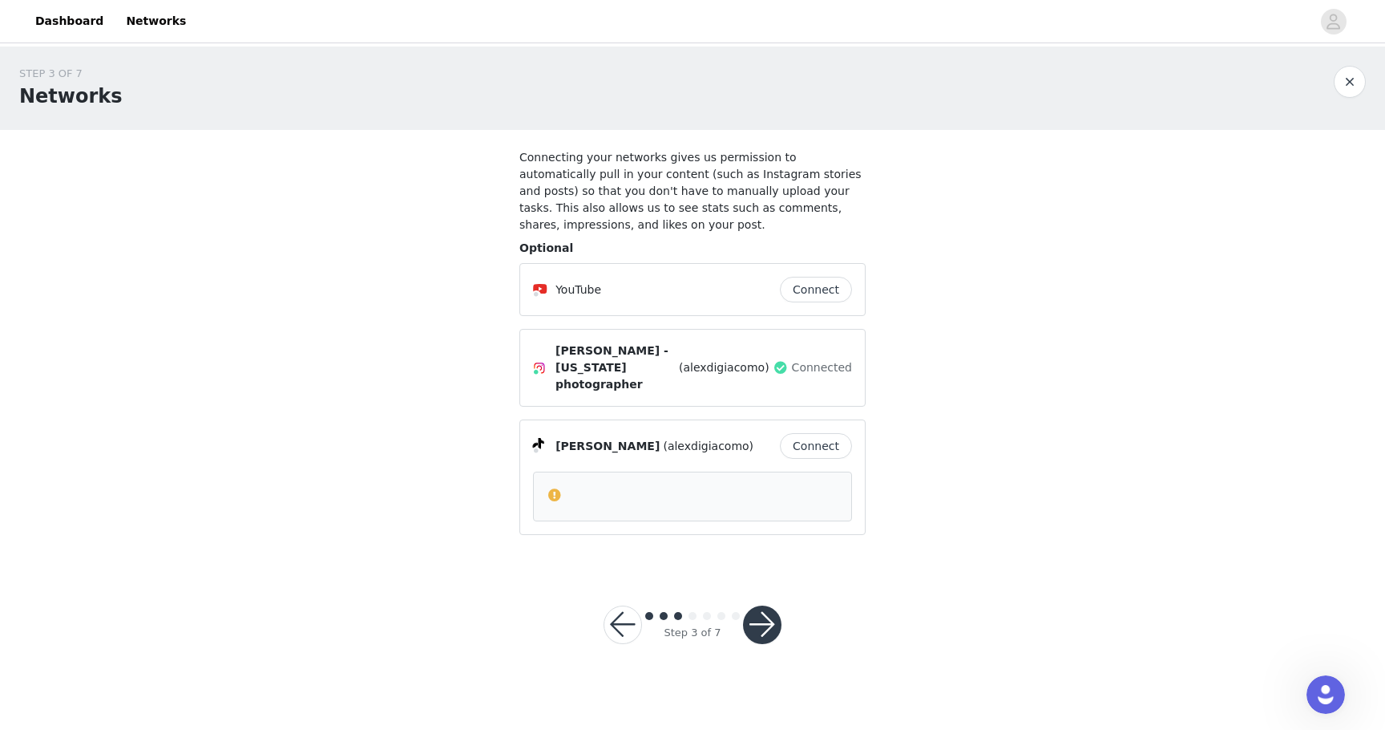
click at [758, 611] on button "button" at bounding box center [762, 624] width 38 height 38
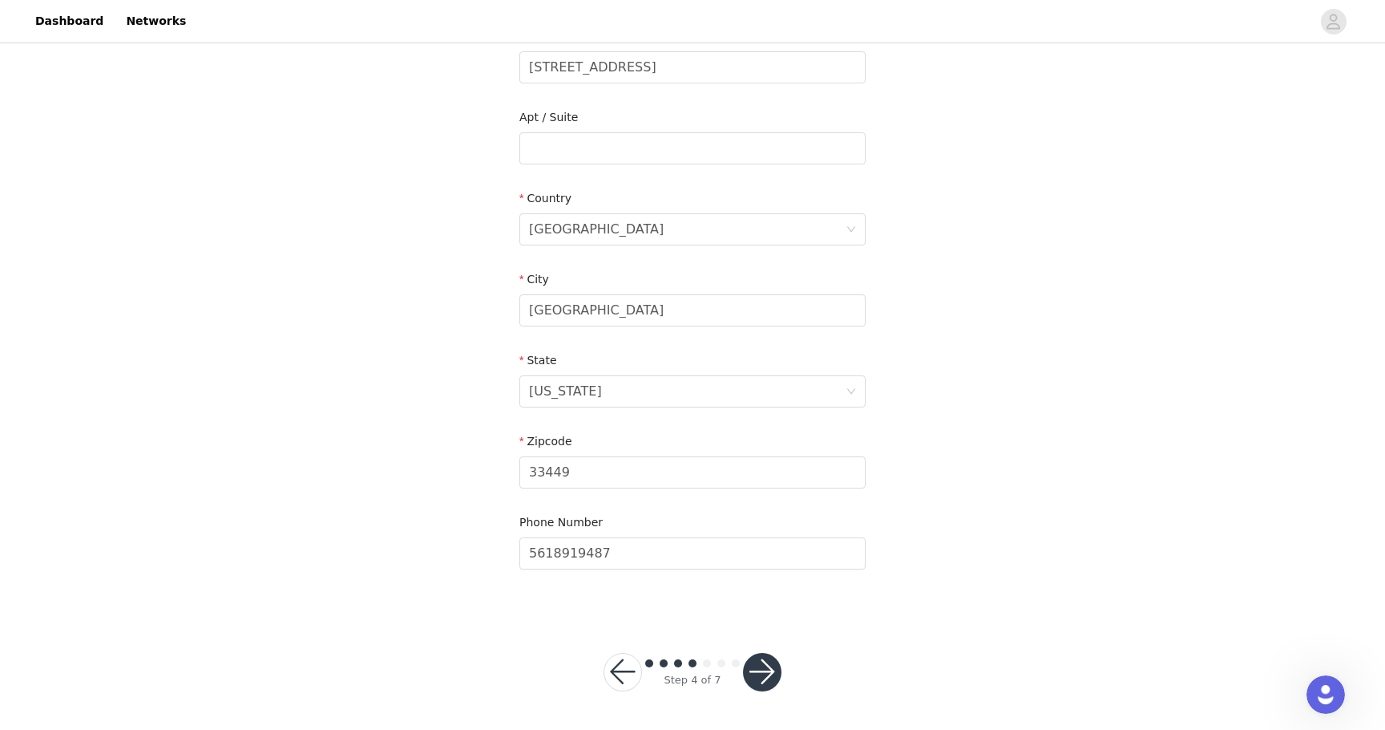
scroll to position [363, 0]
click at [762, 670] on button "button" at bounding box center [762, 672] width 38 height 38
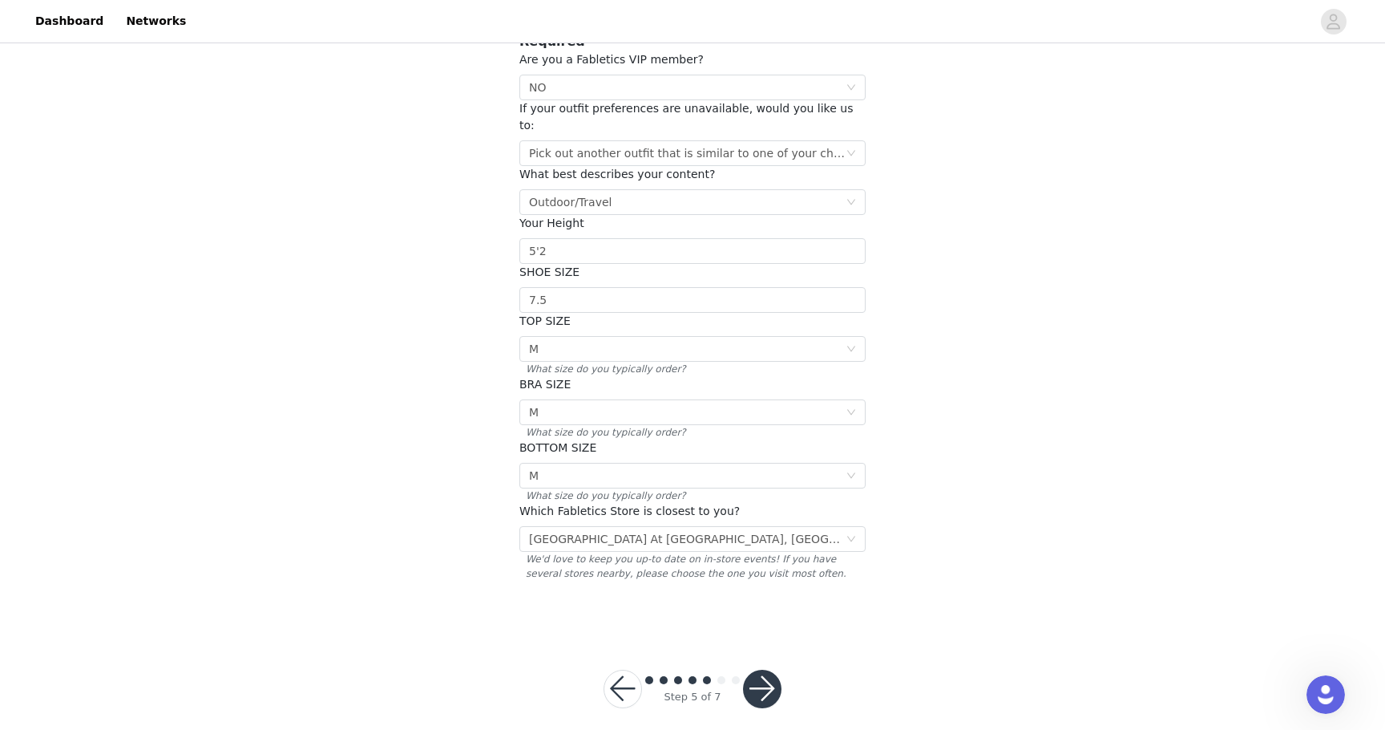
scroll to position [132, 0]
click at [766, 682] on button "button" at bounding box center [762, 690] width 38 height 38
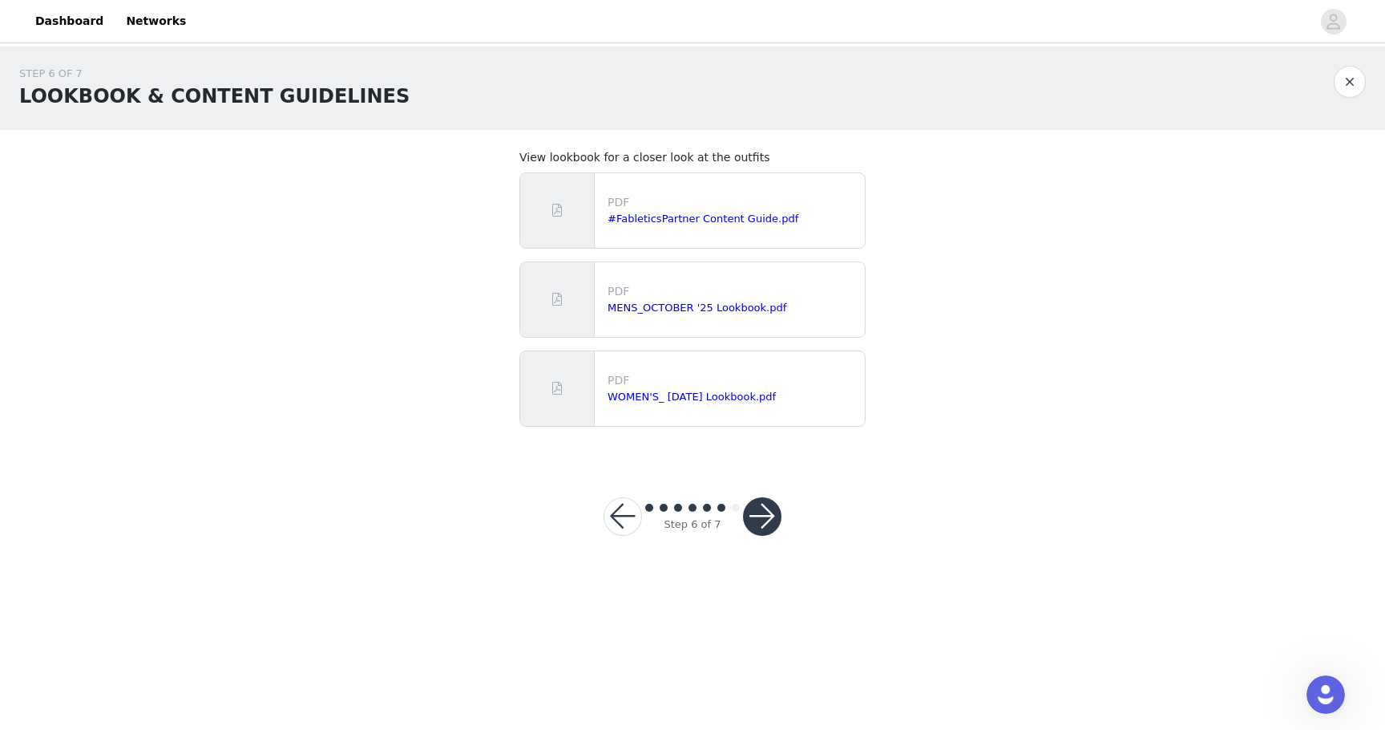
click at [767, 504] on button "button" at bounding box center [762, 516] width 38 height 38
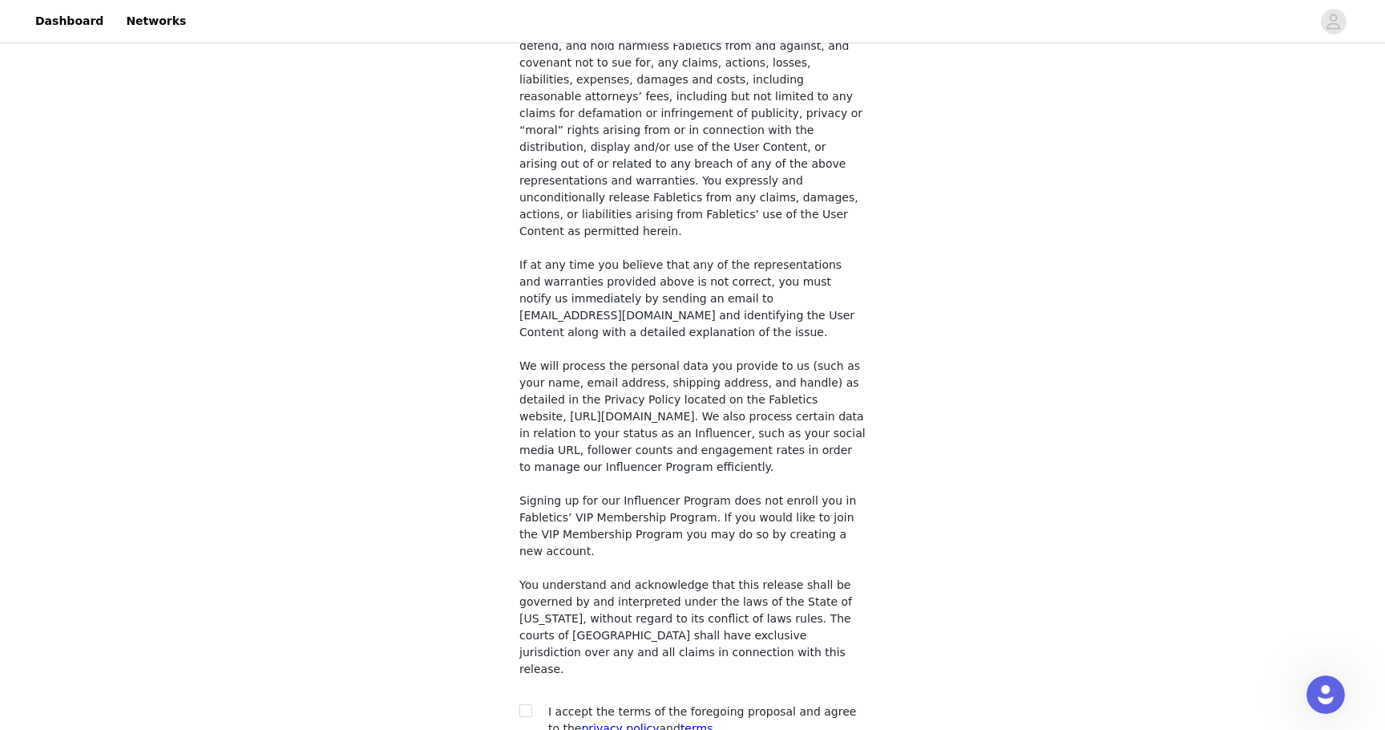
scroll to position [1089, 0]
click at [528, 705] on div "I accept the terms of the foregoing proposal and agree to the privacy policy an…" at bounding box center [692, 722] width 346 height 34
click at [528, 705] on input "checkbox" at bounding box center [524, 710] width 11 height 11
checkbox input "true"
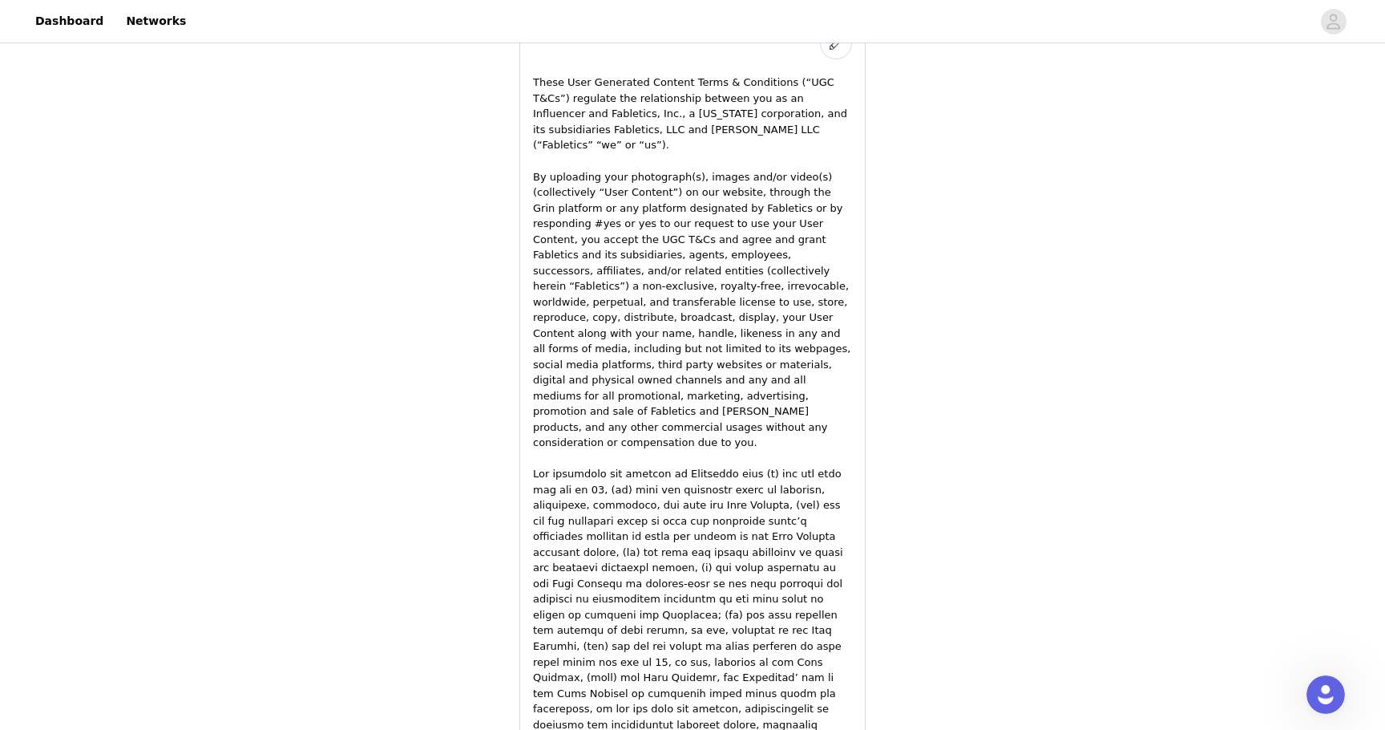
scroll to position [638, 0]
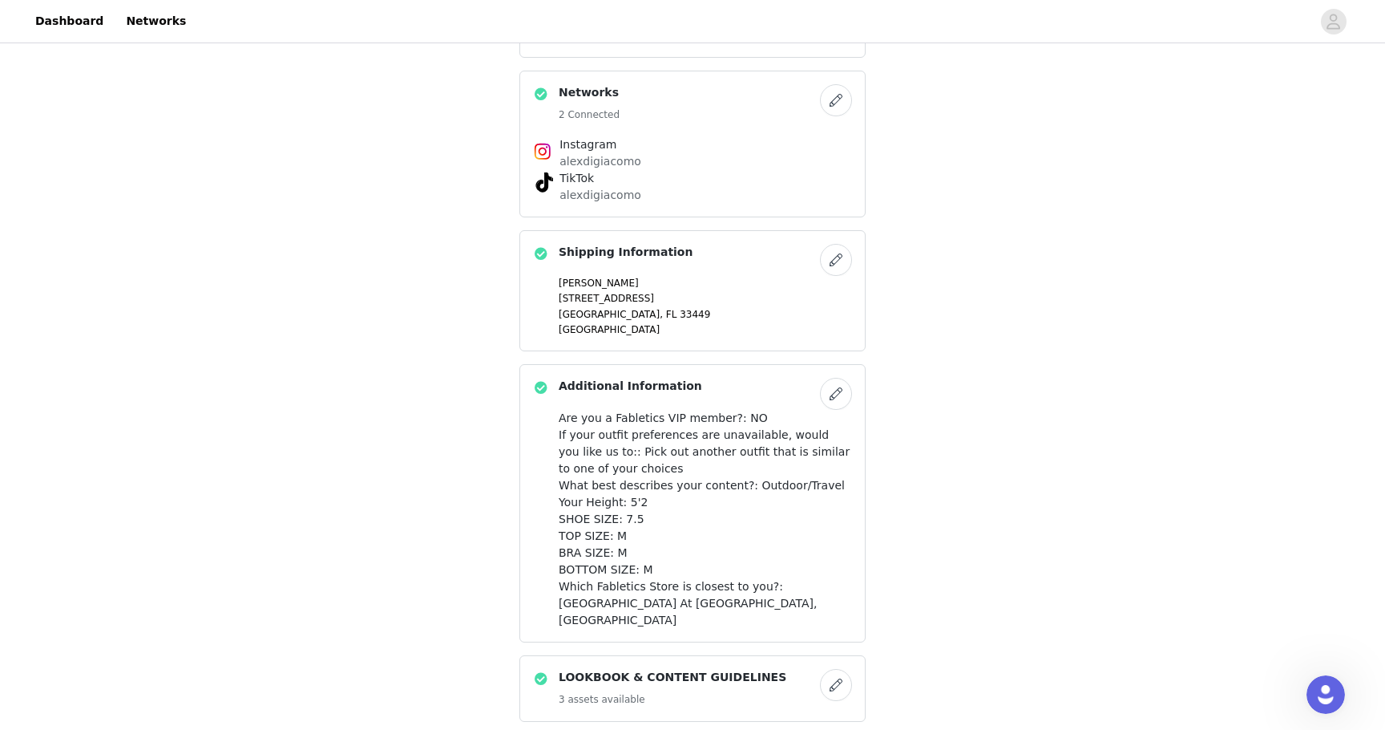
click at [844, 391] on button "button" at bounding box center [836, 394] width 32 height 32
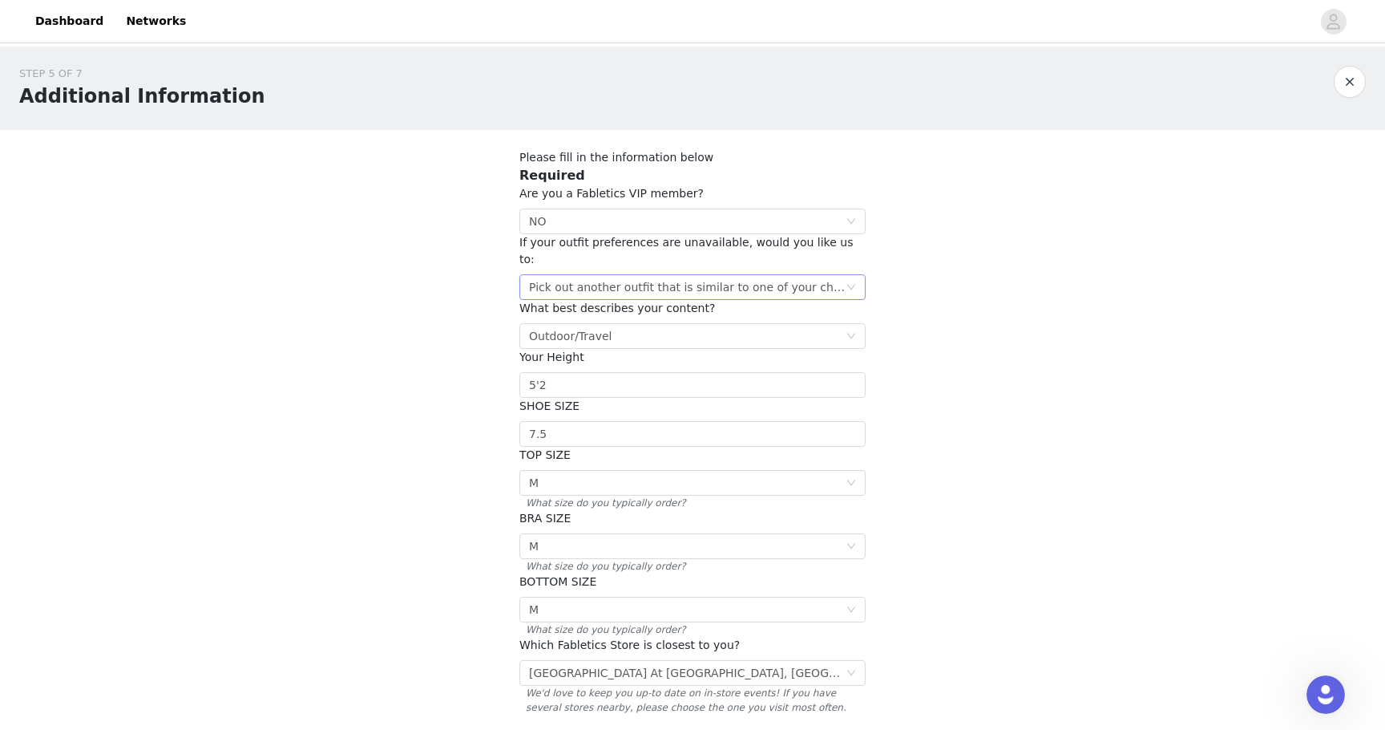
click at [784, 275] on div "Pick out another outfit that is similar to one of your choices" at bounding box center [687, 287] width 317 height 24
click at [875, 273] on section "Please fill in the information below Required Are you a Fabletics VIP member? S…" at bounding box center [692, 447] width 385 height 635
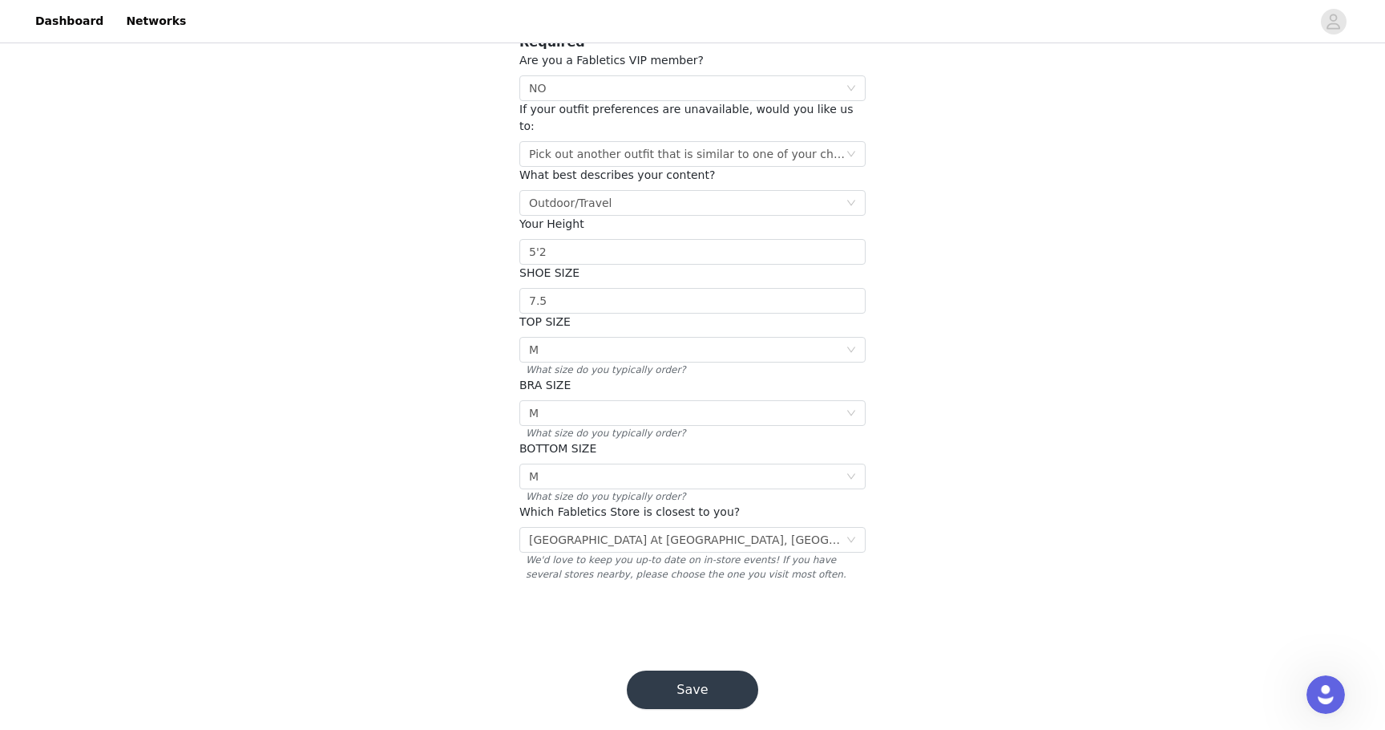
scroll to position [132, 0]
click at [694, 671] on button "Save" at bounding box center [692, 690] width 131 height 38
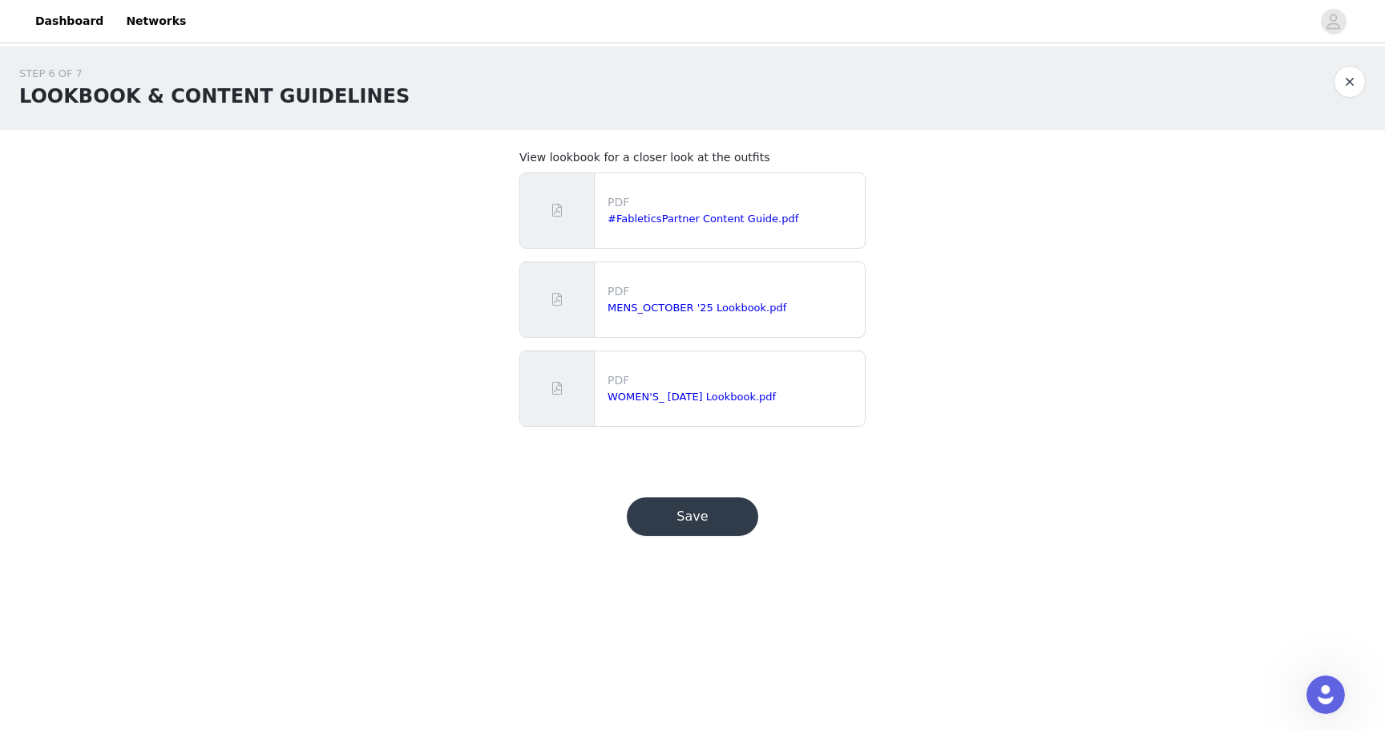
click at [669, 519] on button "Save" at bounding box center [692, 516] width 131 height 38
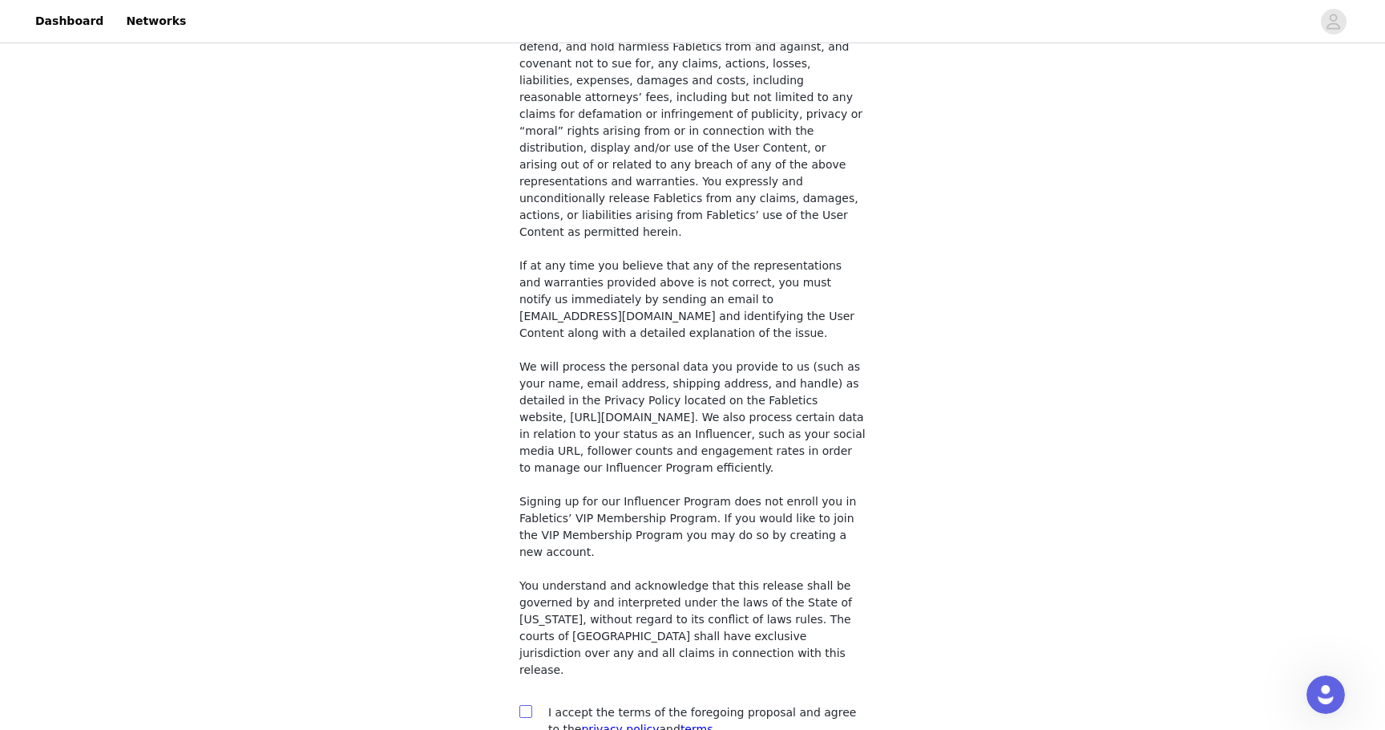
scroll to position [1089, 0]
click at [528, 705] on input "checkbox" at bounding box center [524, 710] width 11 height 11
checkbox input "true"
